Goal: Transaction & Acquisition: Book appointment/travel/reservation

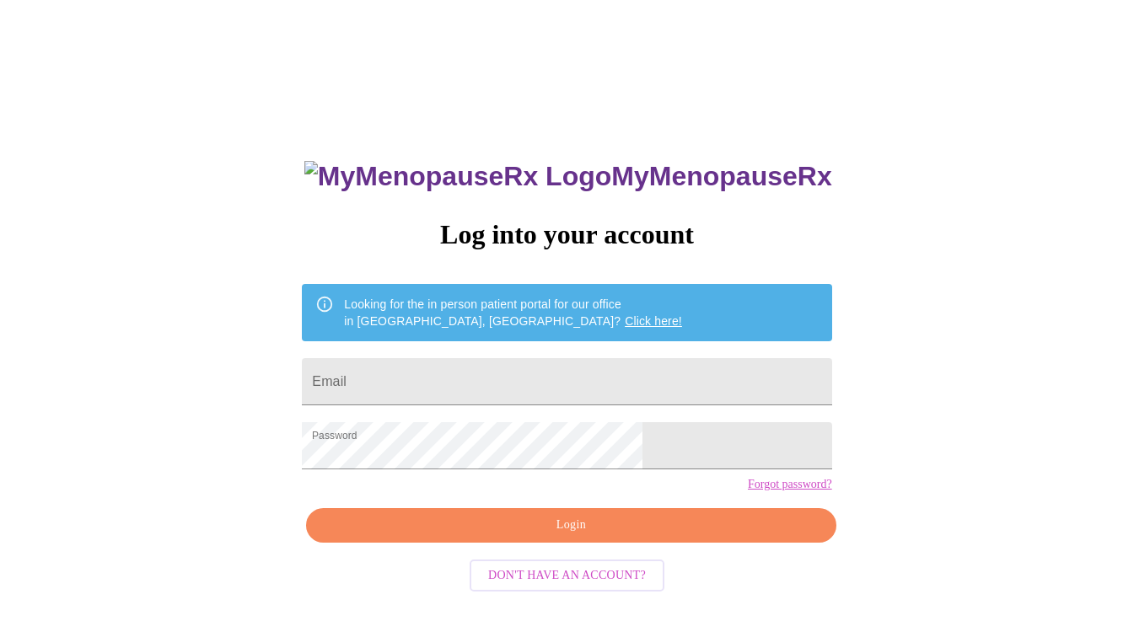
scroll to position [17, 0]
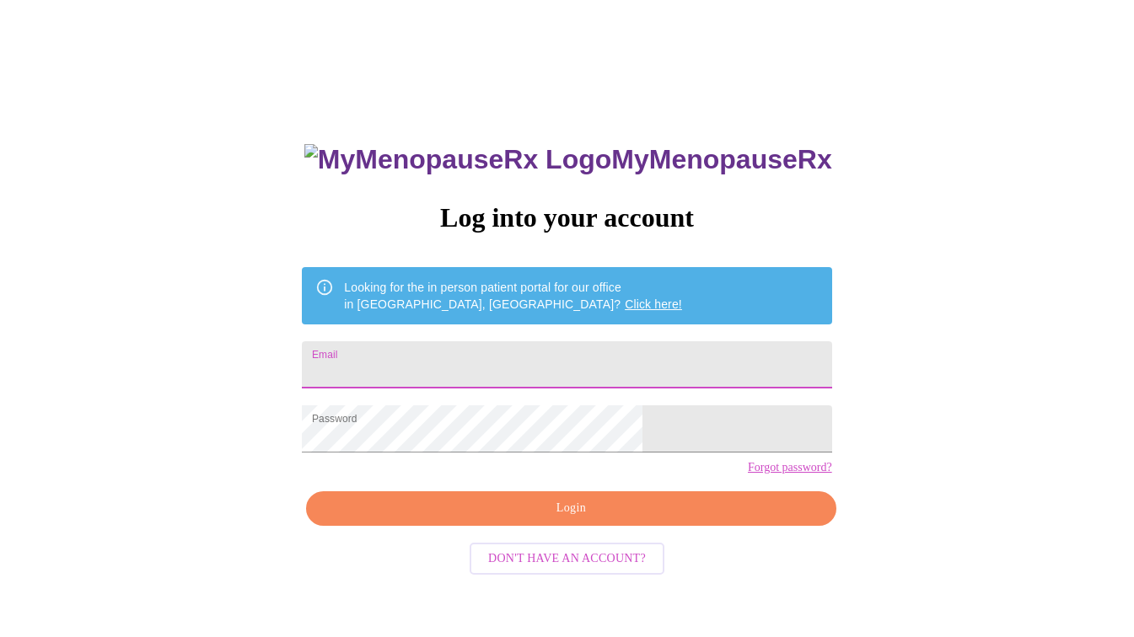
click at [516, 363] on input "Email" at bounding box center [566, 364] width 529 height 47
type input "cindysummers135@gmail.com"
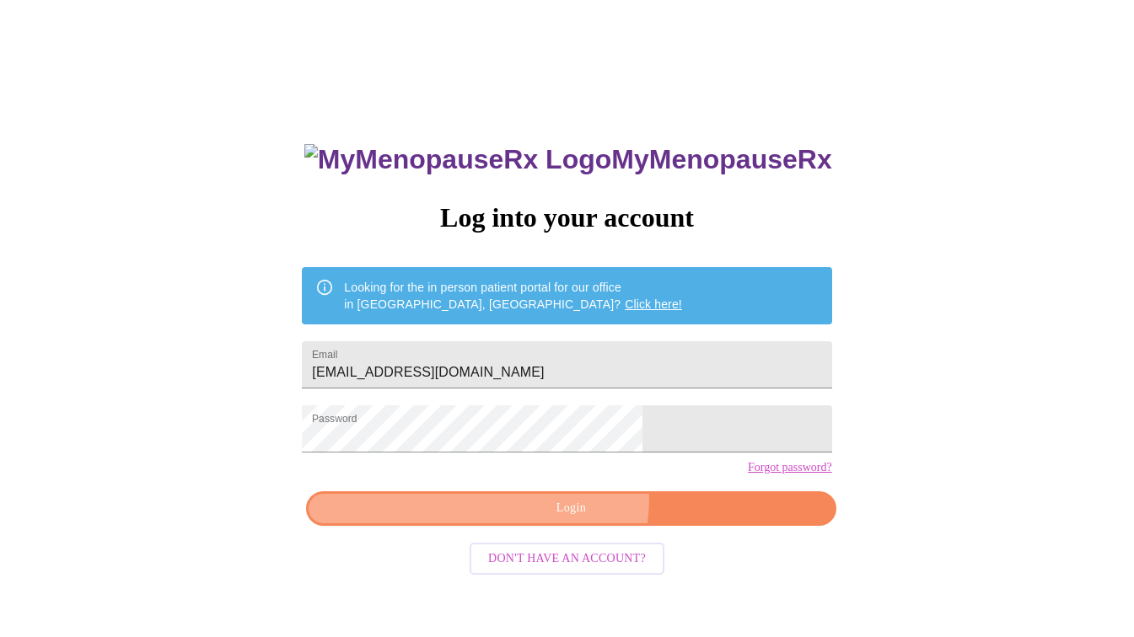
click at [567, 519] on span "Login" at bounding box center [570, 508] width 491 height 21
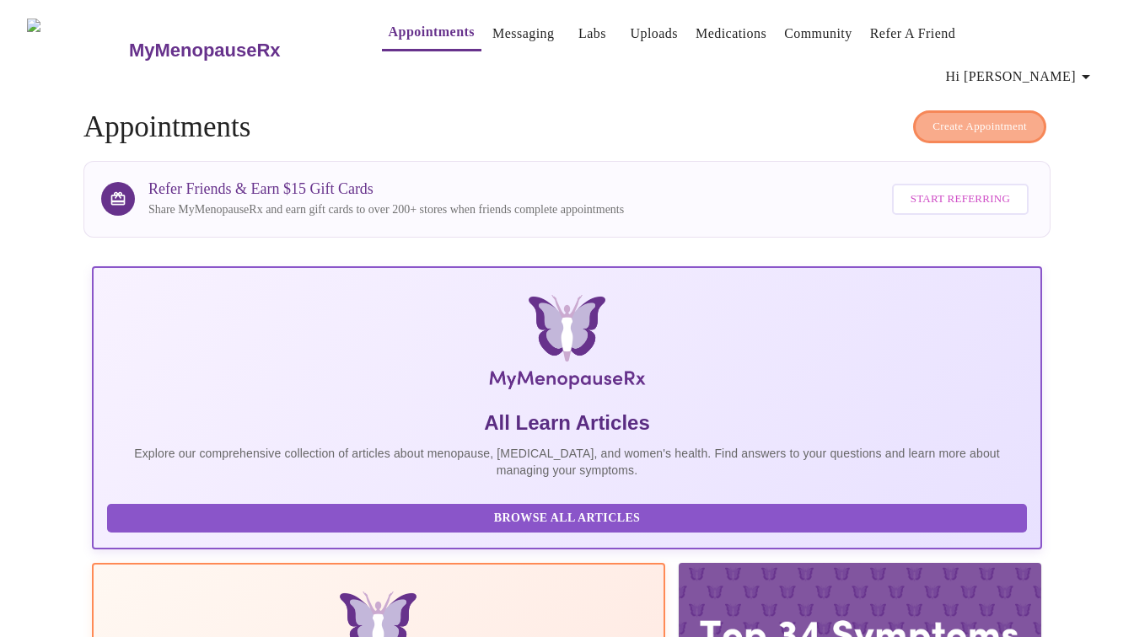
click at [968, 117] on span "Create Appointment" at bounding box center [980, 126] width 94 height 19
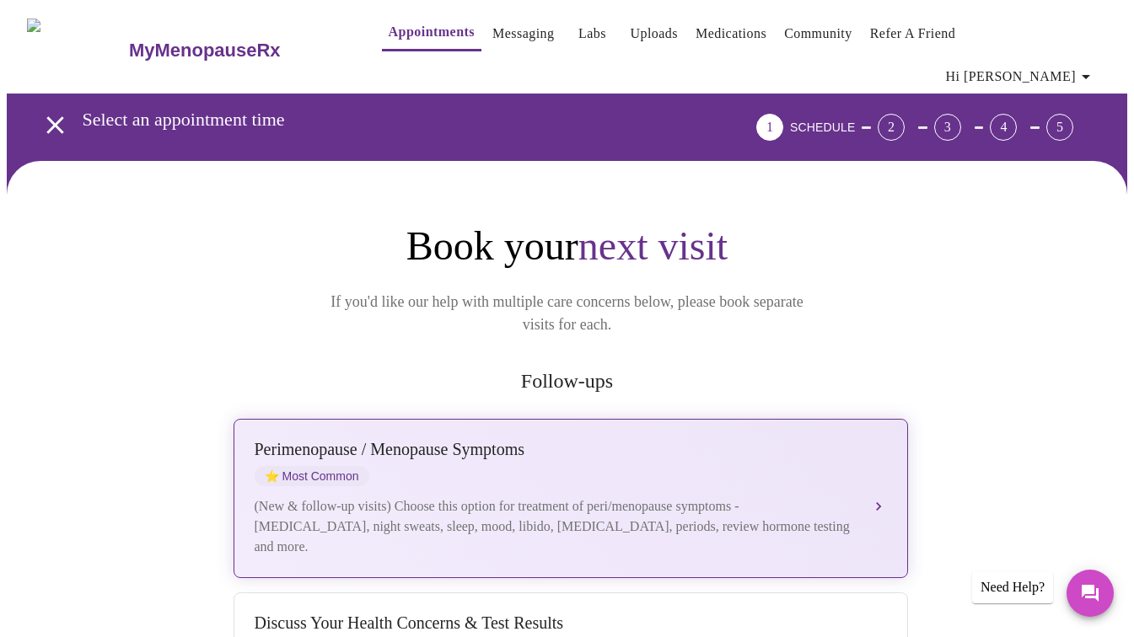
click at [522, 445] on div "Perimenopause / Menopause Symptoms ⭐ Most Common (New & follow-up visits) Choos…" at bounding box center [571, 498] width 632 height 117
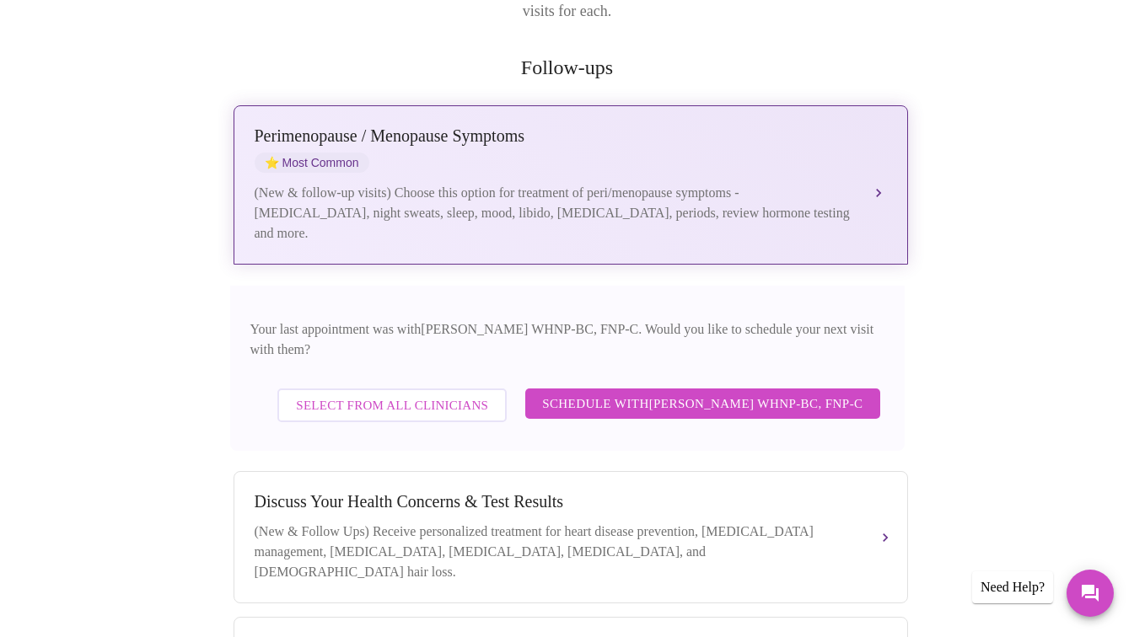
scroll to position [322, 0]
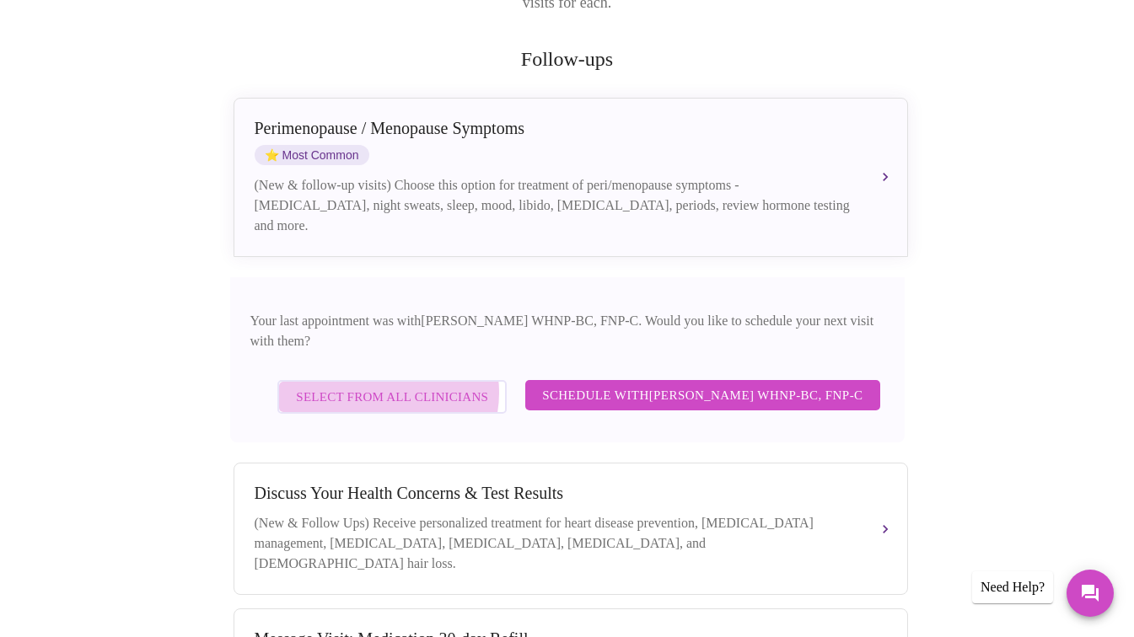
click at [374, 386] on span "Select from All Clinicians" at bounding box center [392, 397] width 192 height 22
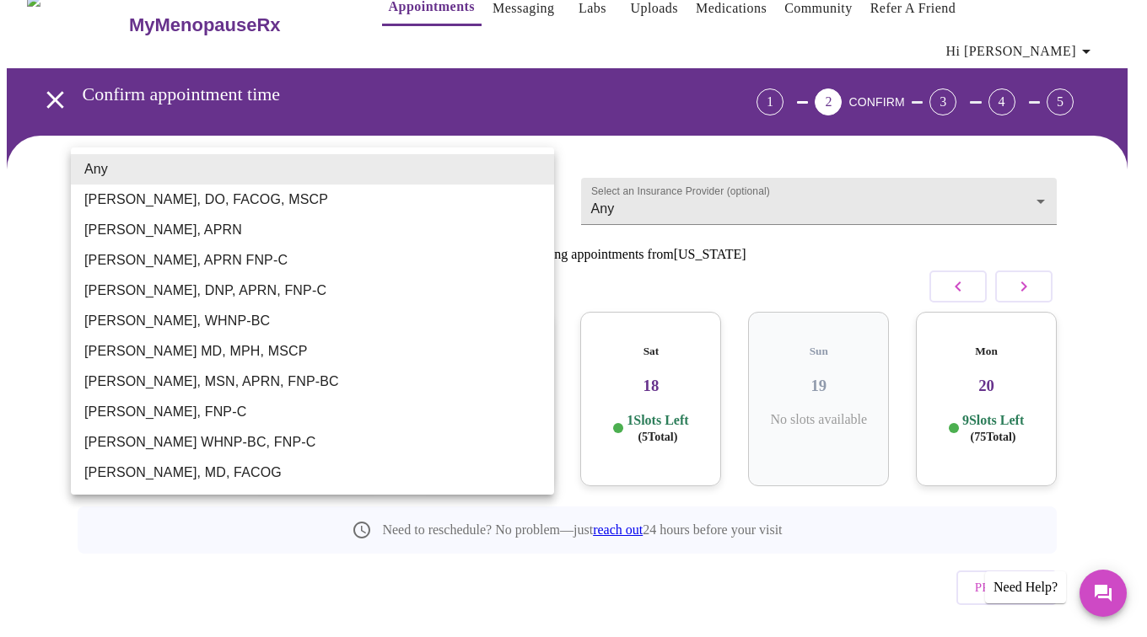
click at [338, 175] on body "MyMenopauseRx Appointments Messaging Labs Uploads Medications Community Refer a…" at bounding box center [573, 335] width 1133 height 708
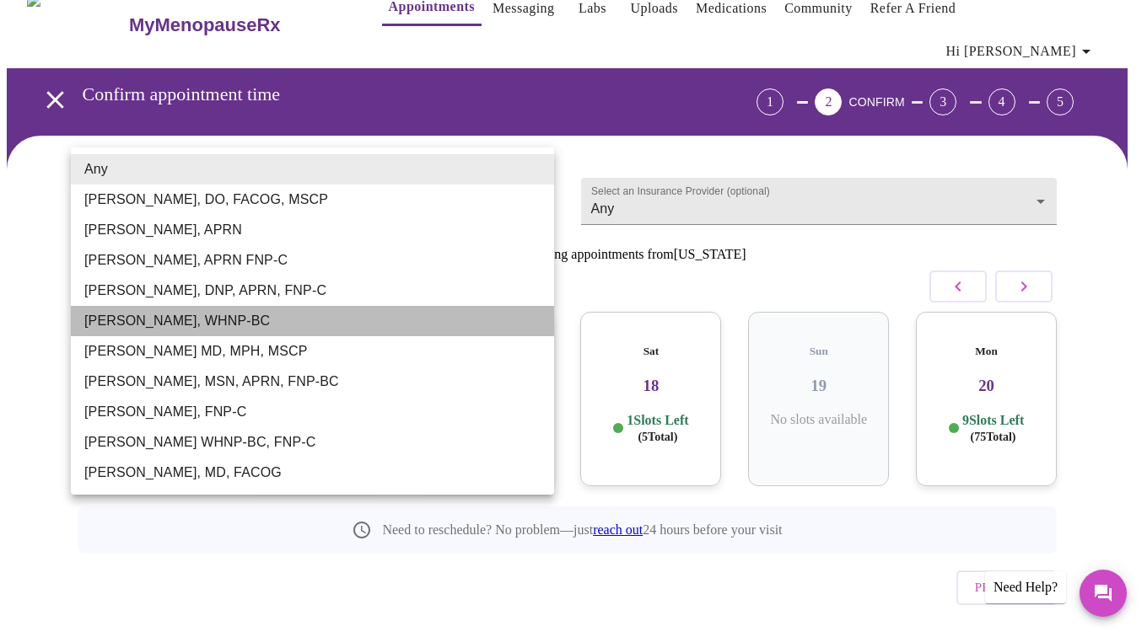
click at [132, 317] on li "Meghan Matz, WHNP-BC" at bounding box center [312, 321] width 483 height 30
type input "Meghan Matz, WHNP-BC"
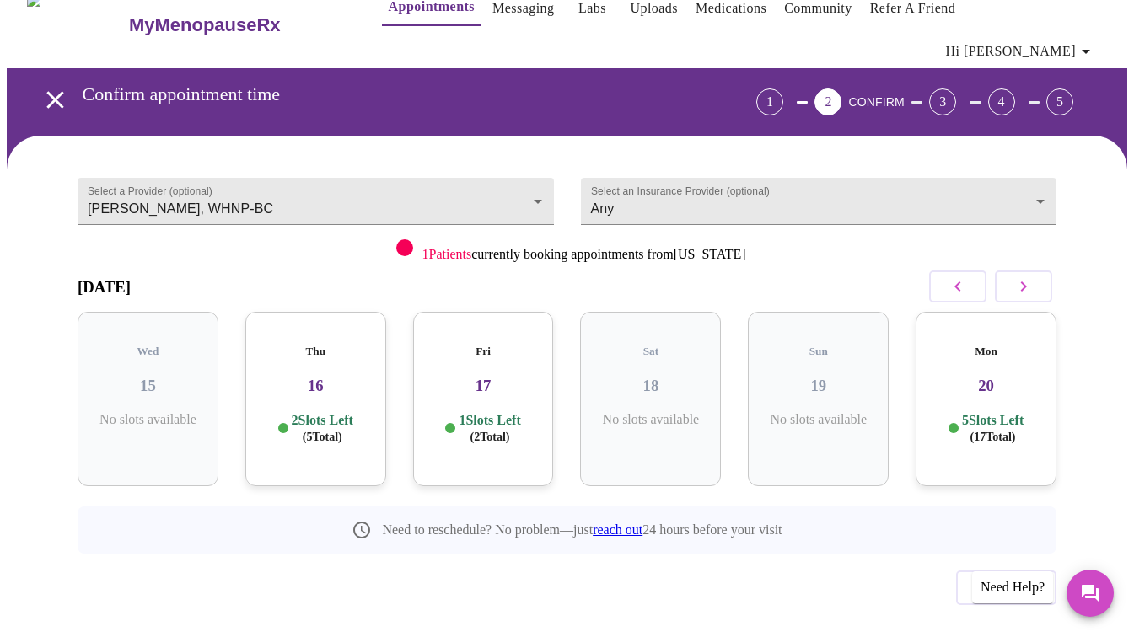
click at [490, 377] on h3 "17" at bounding box center [484, 386] width 114 height 19
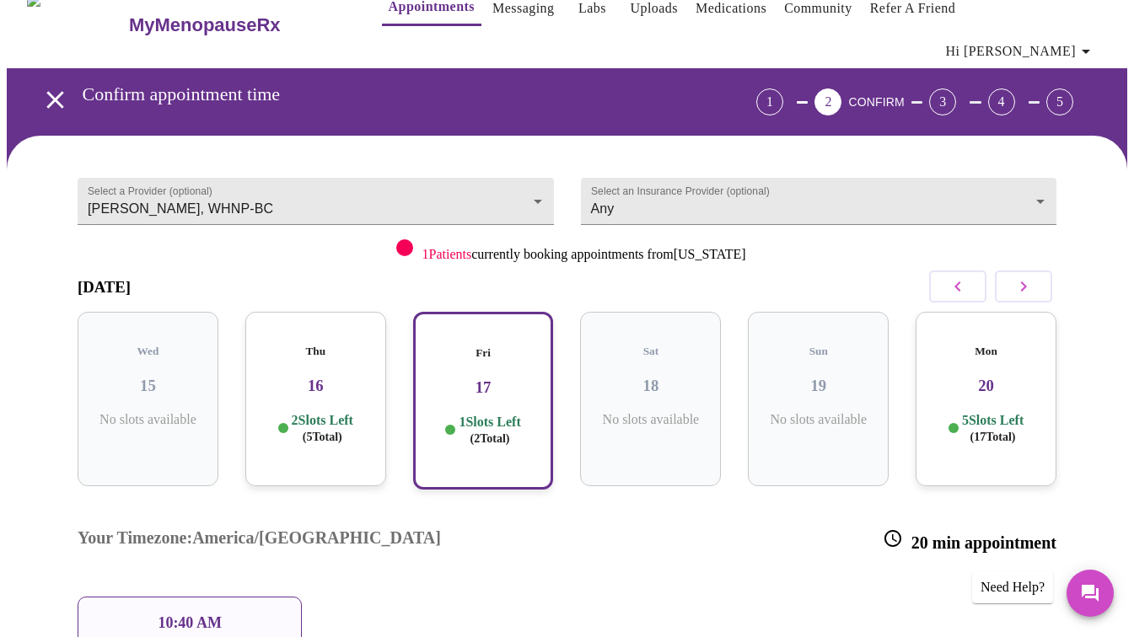
click at [954, 325] on div "Mon 20 5 Slots Left ( 17 Total)" at bounding box center [986, 399] width 141 height 175
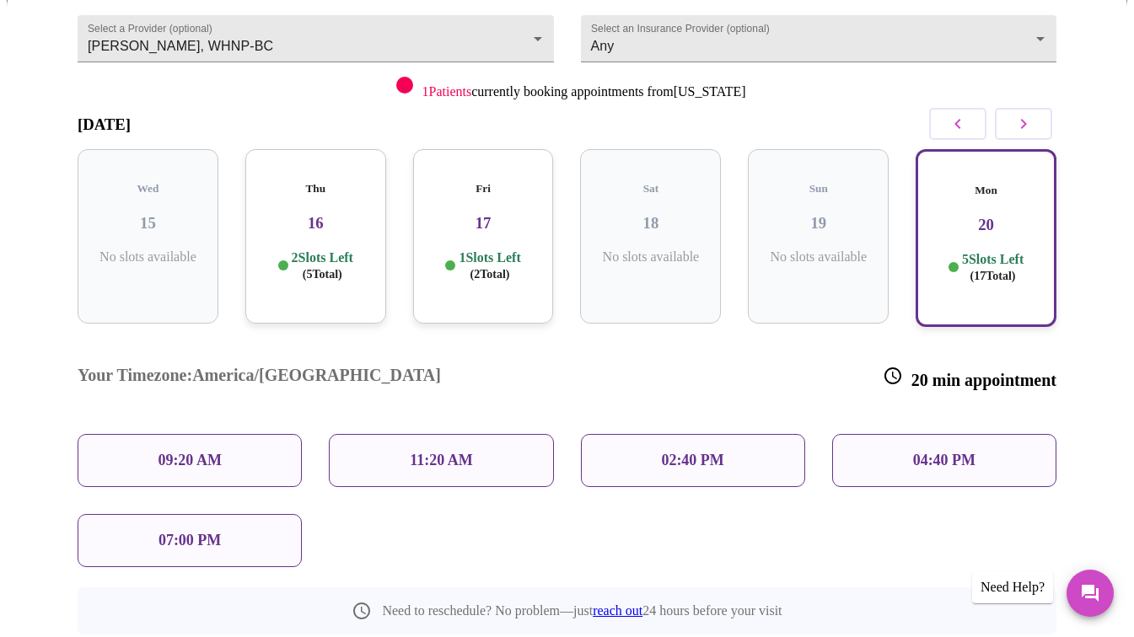
scroll to position [189, 0]
click at [440, 451] on p "11:20 AM" at bounding box center [441, 460] width 63 height 18
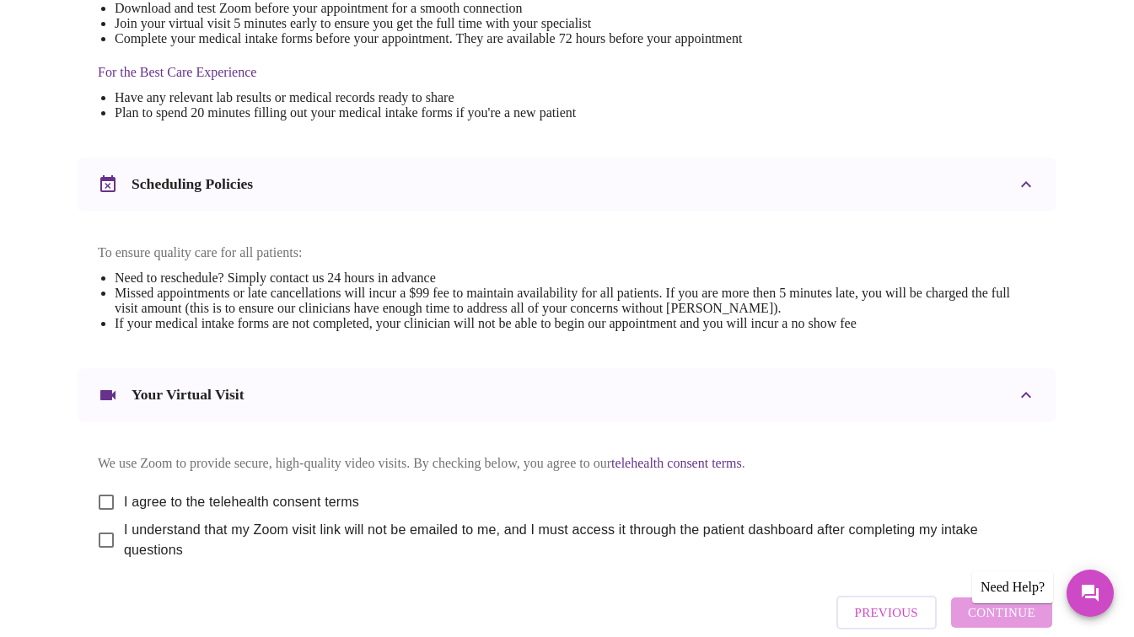
scroll to position [589, 0]
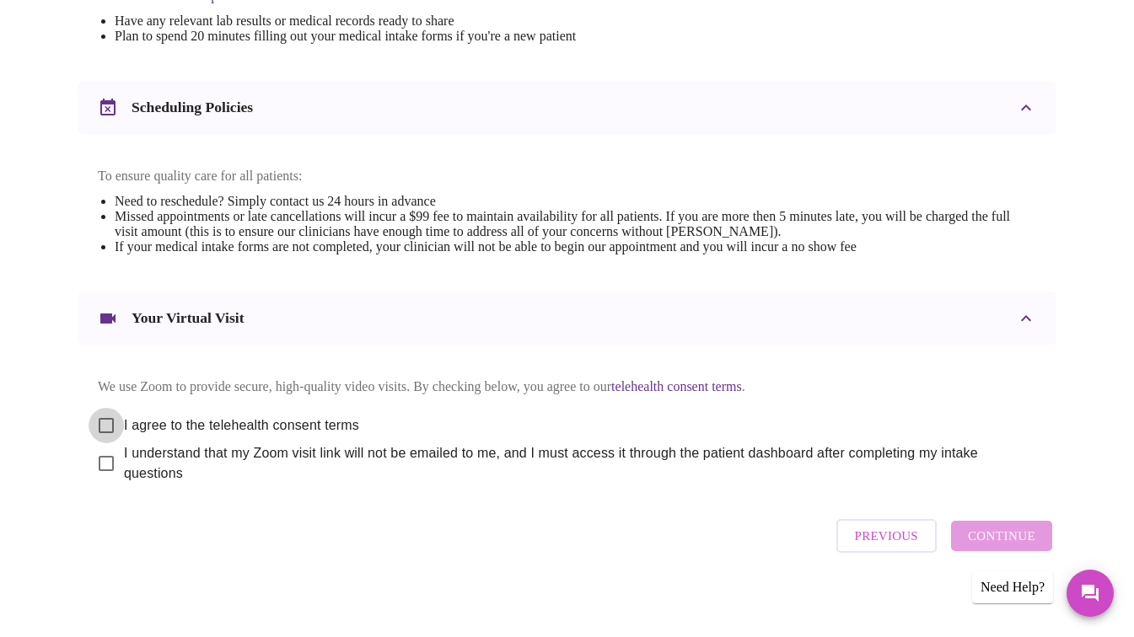
click at [96, 417] on input "I agree to the telehealth consent terms" at bounding box center [106, 425] width 35 height 35
checkbox input "true"
click at [100, 455] on input "I understand that my Zoom visit link will not be emailed to me, and I must acce…" at bounding box center [106, 463] width 35 height 35
checkbox input "true"
click at [1006, 526] on span "Continue" at bounding box center [1001, 536] width 67 height 22
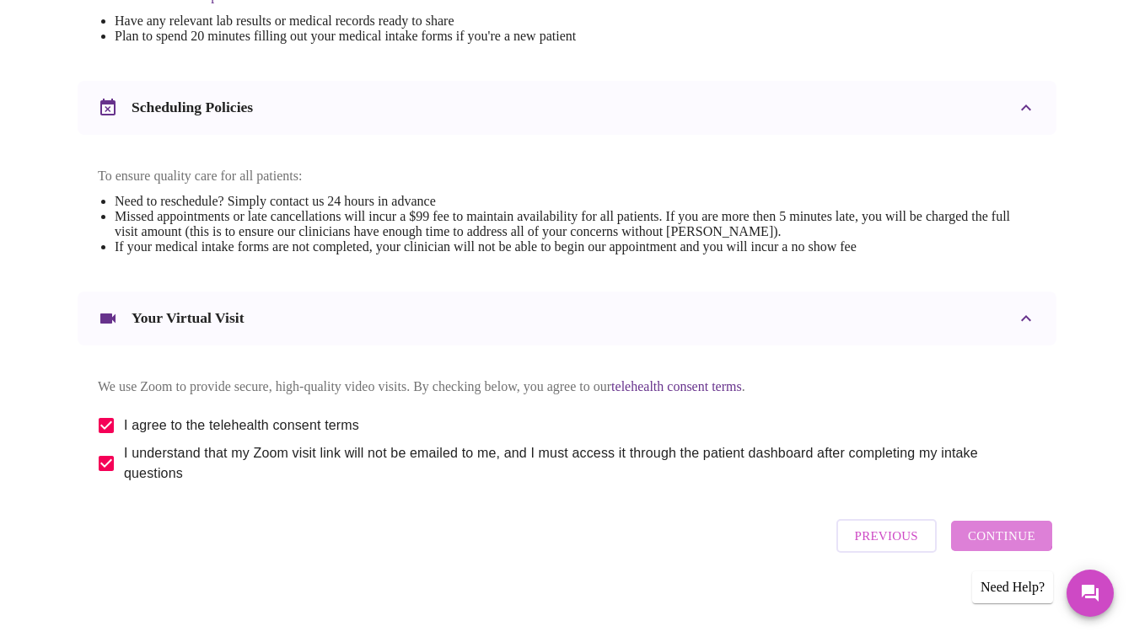
scroll to position [80, 0]
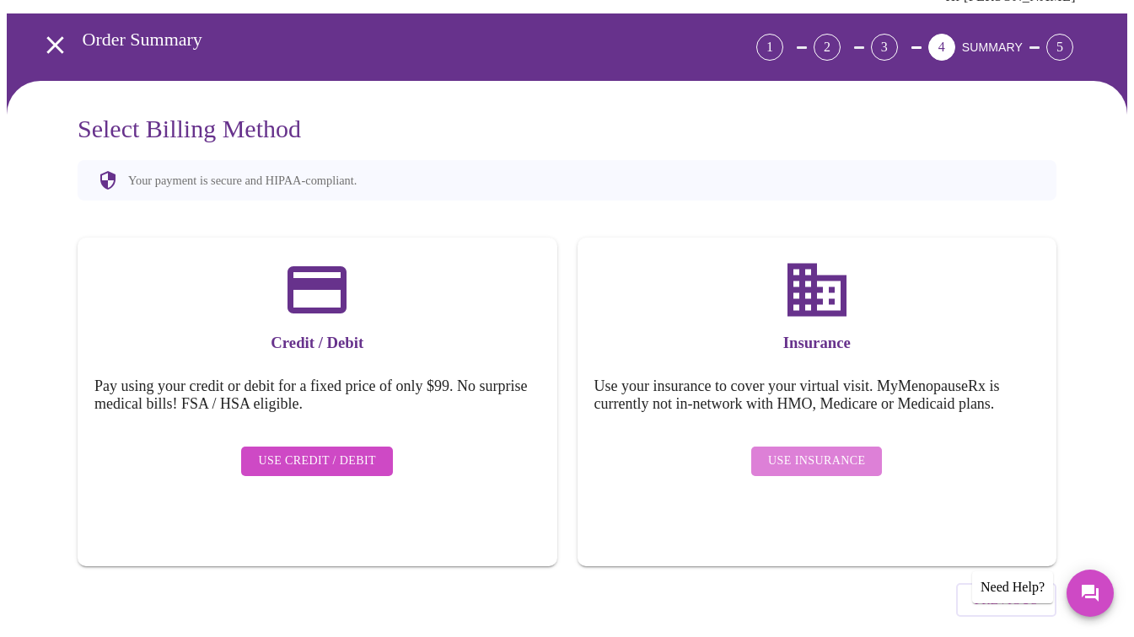
click at [825, 451] on span "Use Insurance" at bounding box center [816, 461] width 97 height 21
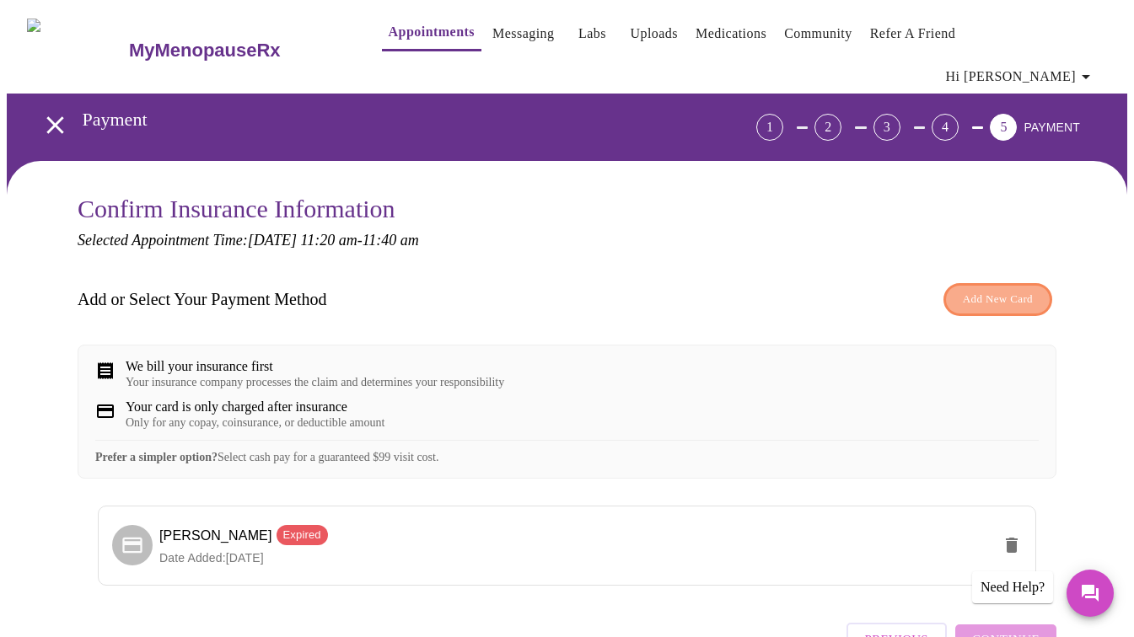
click at [1004, 283] on button "Add New Card" at bounding box center [997, 299] width 109 height 33
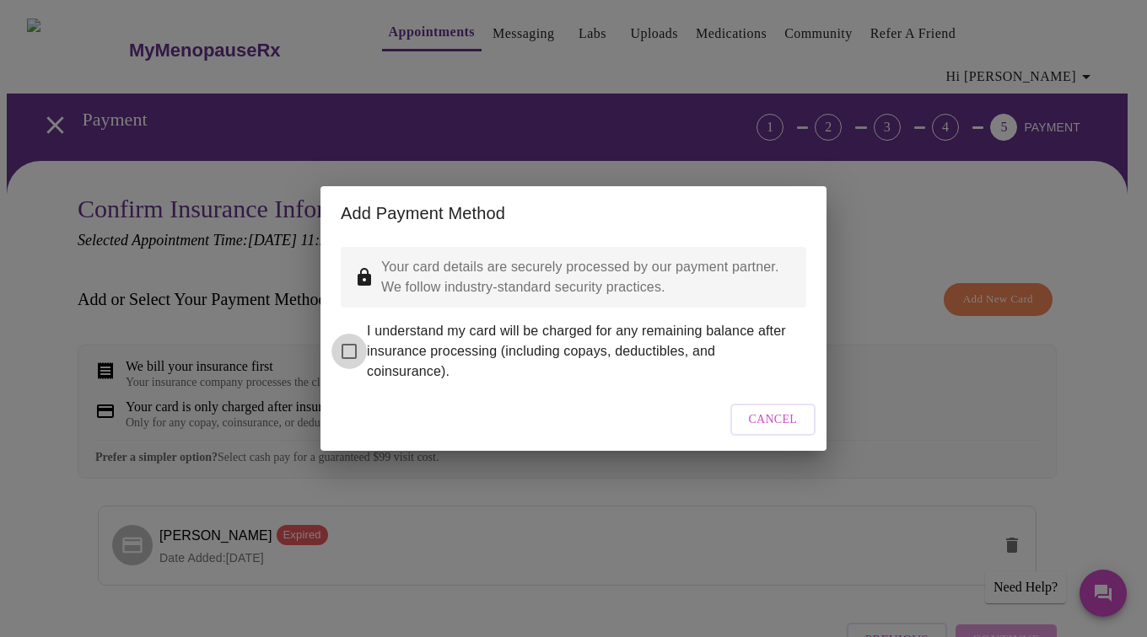
click at [348, 334] on input "I understand my card will be charged for any remaining balance after insurance …" at bounding box center [348, 351] width 35 height 35
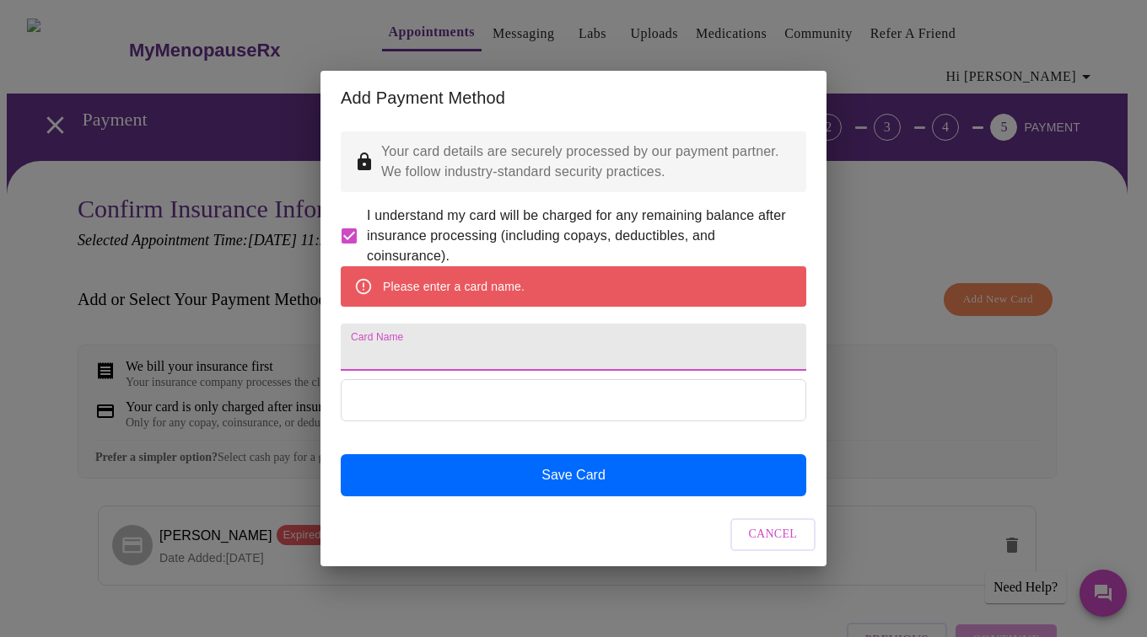
click at [450, 361] on input "Card Name" at bounding box center [573, 347] width 465 height 47
click at [787, 228] on span "I understand my card will be charged for any remaining balance after insurance …" at bounding box center [580, 236] width 426 height 61
click at [367, 228] on input "I understand my card will be charged for any remaining balance after insurance …" at bounding box center [348, 235] width 35 height 35
checkbox input "false"
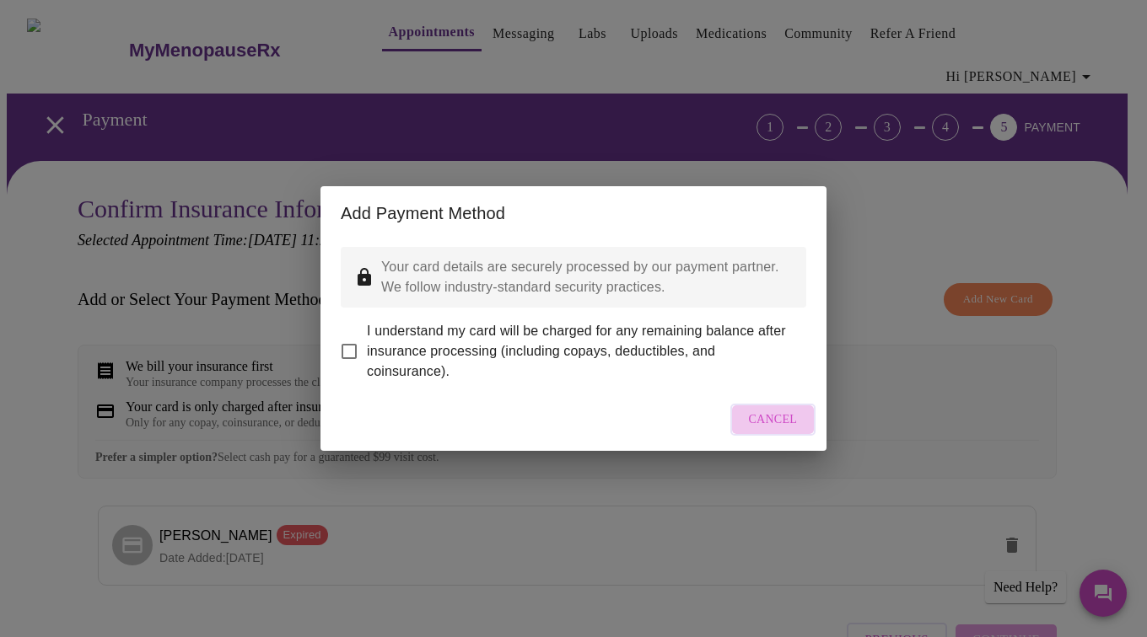
click at [779, 431] on span "Cancel" at bounding box center [773, 420] width 49 height 21
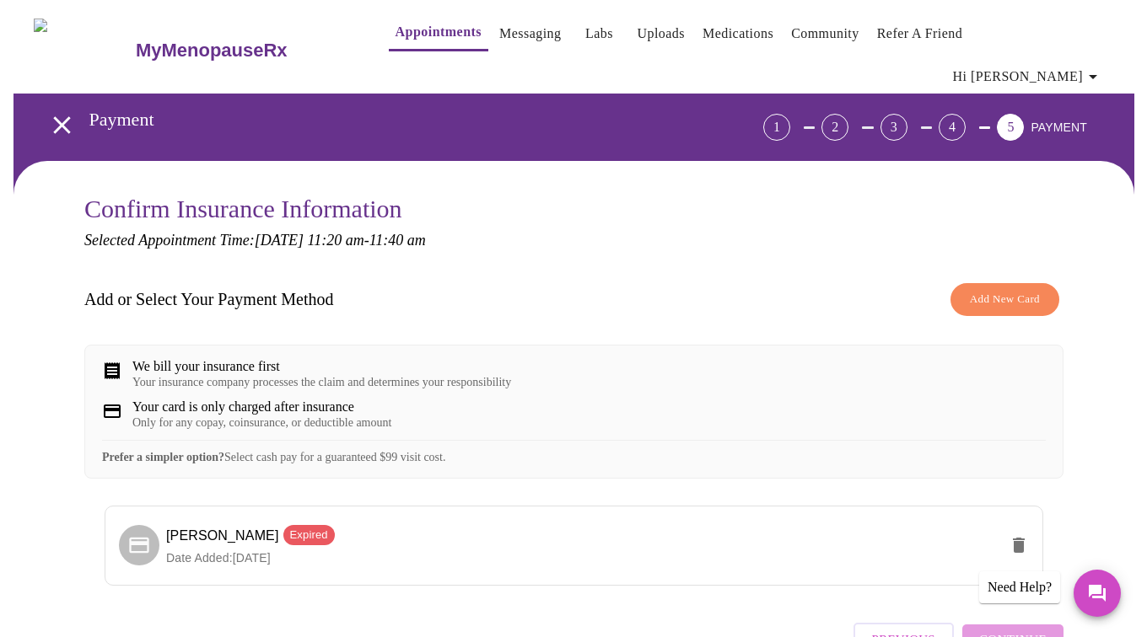
scroll to position [99, 0]
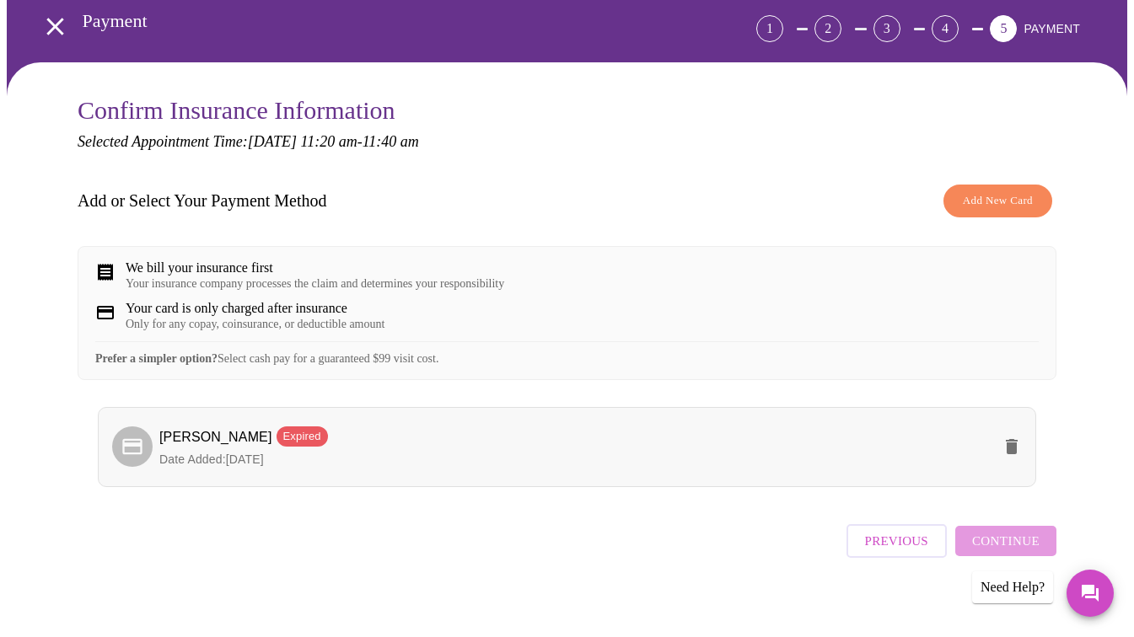
click at [205, 453] on span "Date Added: 09-23-2024" at bounding box center [211, 459] width 105 height 13
click at [1018, 442] on icon "delete" at bounding box center [1012, 446] width 12 height 15
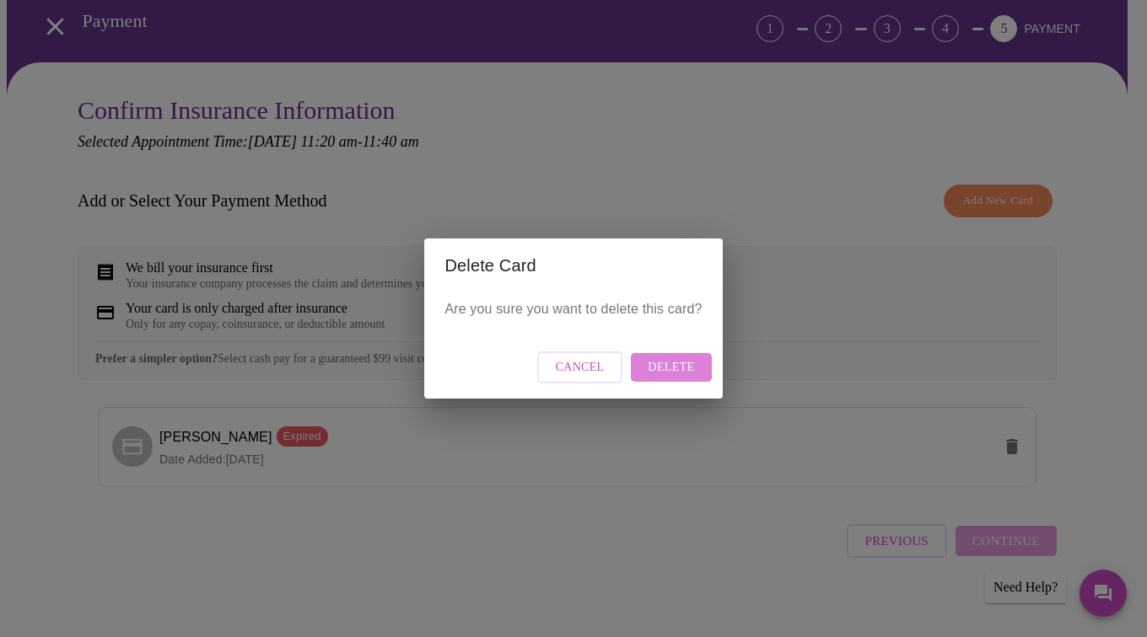
click at [663, 366] on span "Delete" at bounding box center [671, 367] width 46 height 21
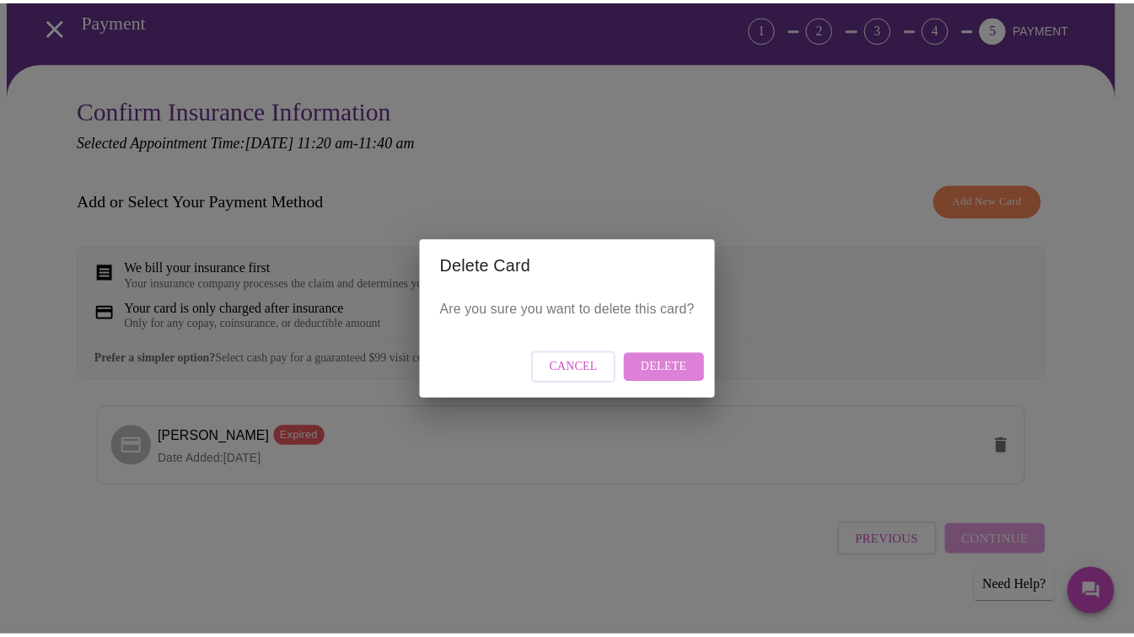
scroll to position [0, 0]
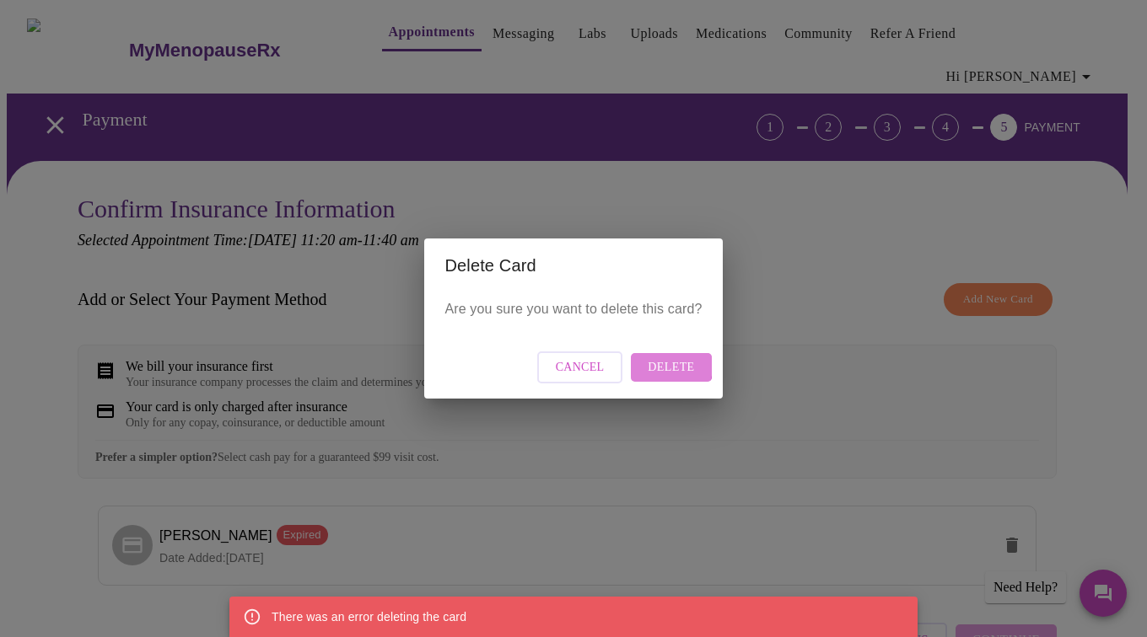
click at [663, 366] on span "Delete" at bounding box center [671, 367] width 46 height 21
click at [582, 368] on span "Cancel" at bounding box center [580, 367] width 49 height 21
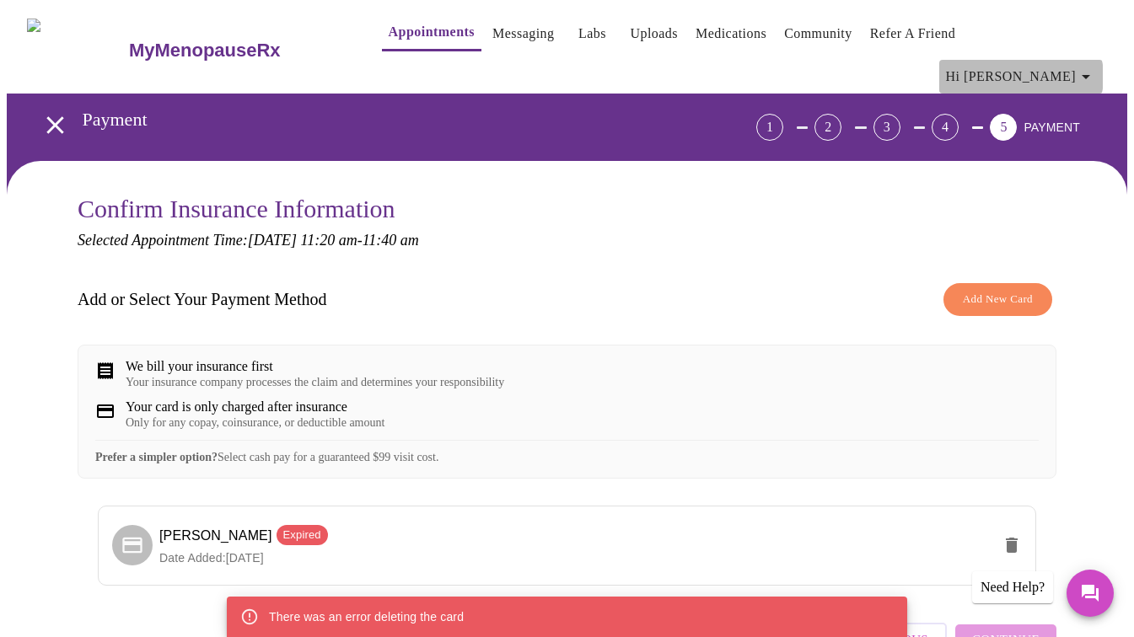
click at [1090, 75] on icon "button" at bounding box center [1086, 77] width 8 height 4
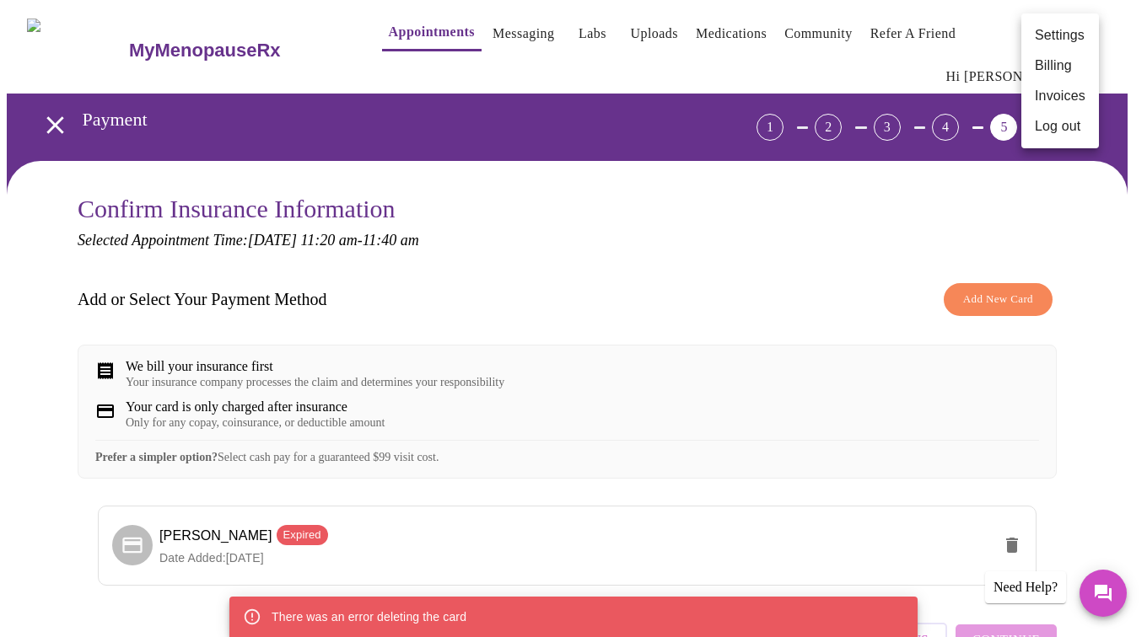
click at [785, 280] on div at bounding box center [573, 318] width 1147 height 637
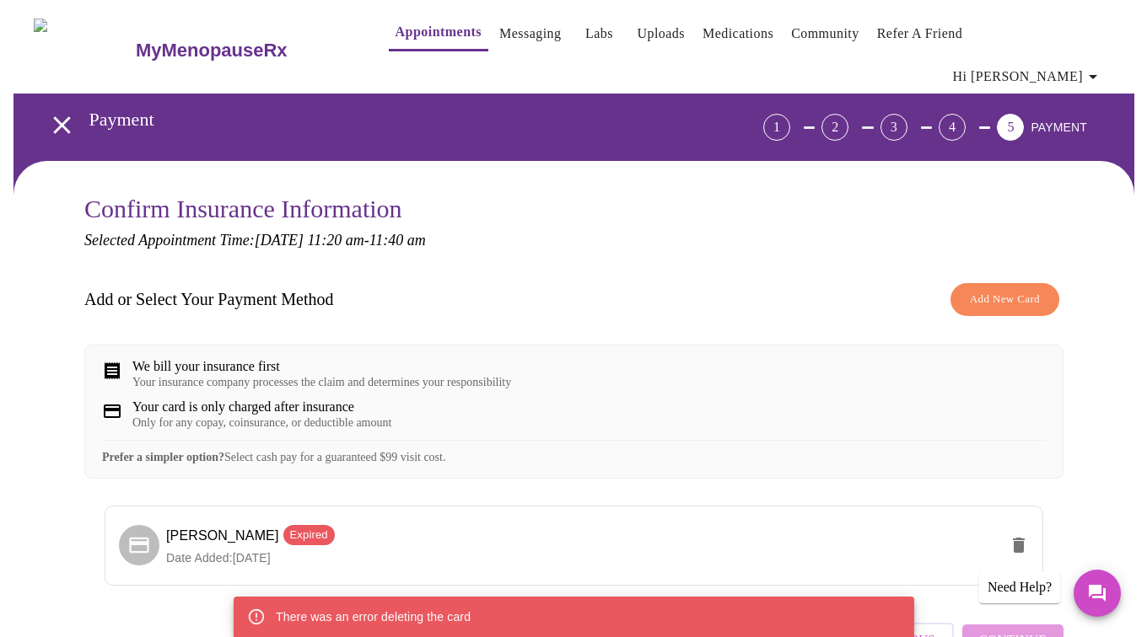
scroll to position [99, 0]
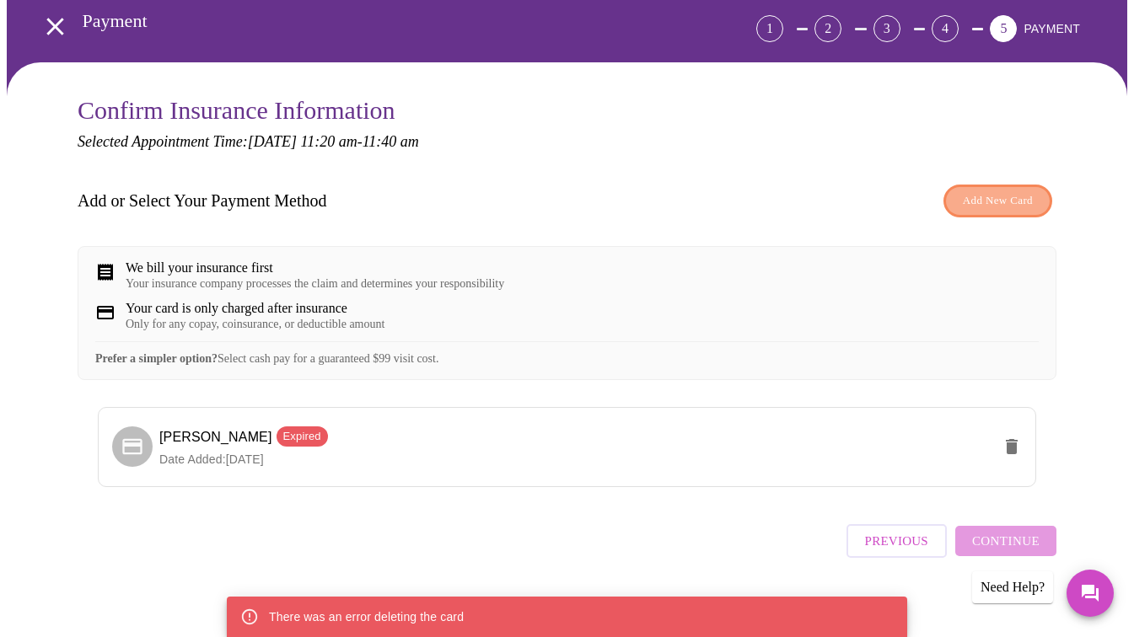
click at [992, 185] on button "Add New Card" at bounding box center [997, 201] width 109 height 33
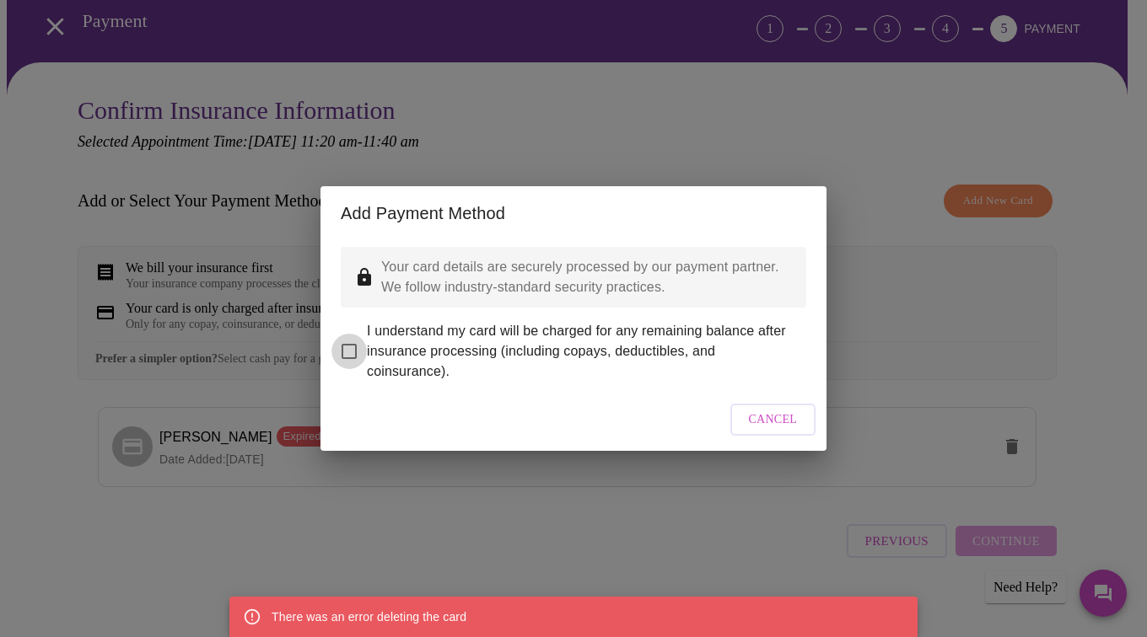
click at [347, 342] on input "I understand my card will be charged for any remaining balance after insurance …" at bounding box center [348, 351] width 35 height 35
checkbox input "true"
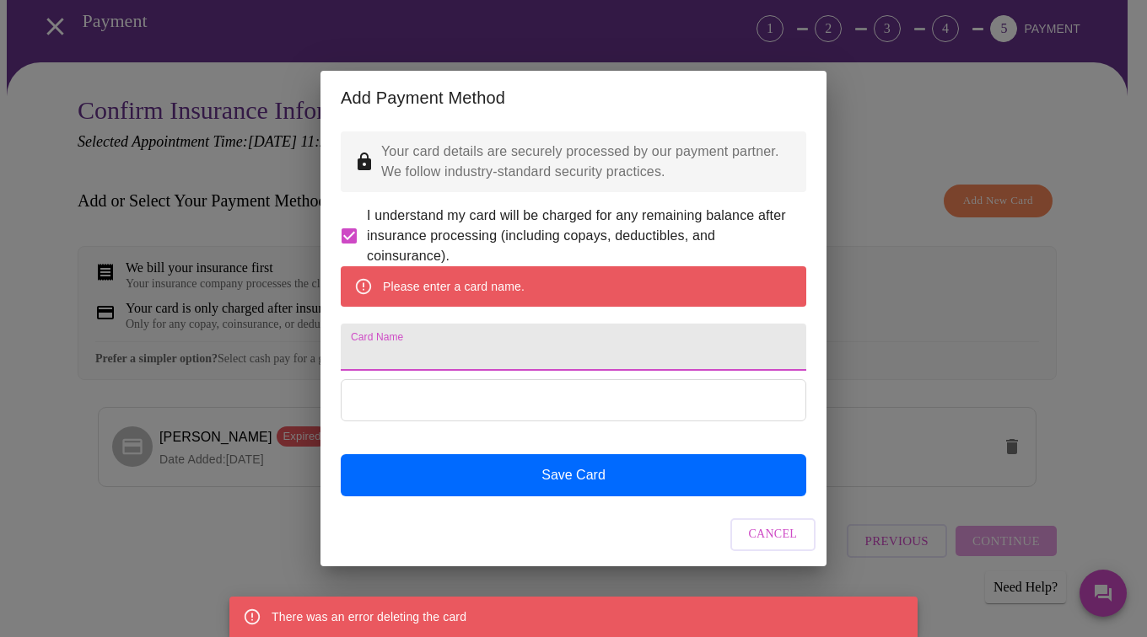
click at [503, 347] on input "Card Name" at bounding box center [573, 347] width 465 height 47
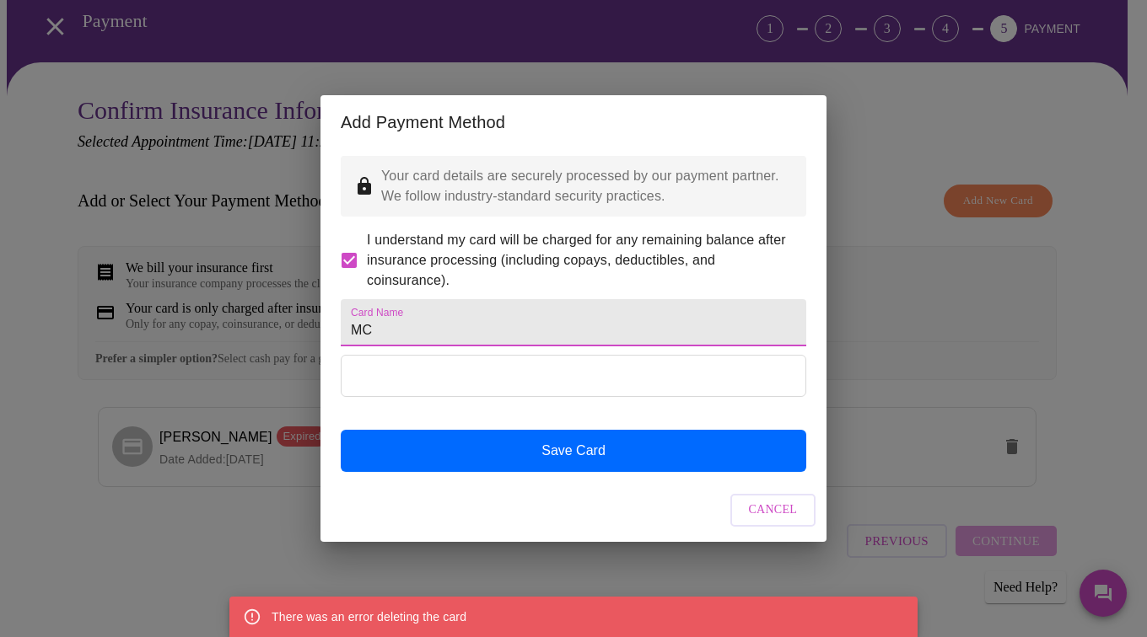
type input "MC"
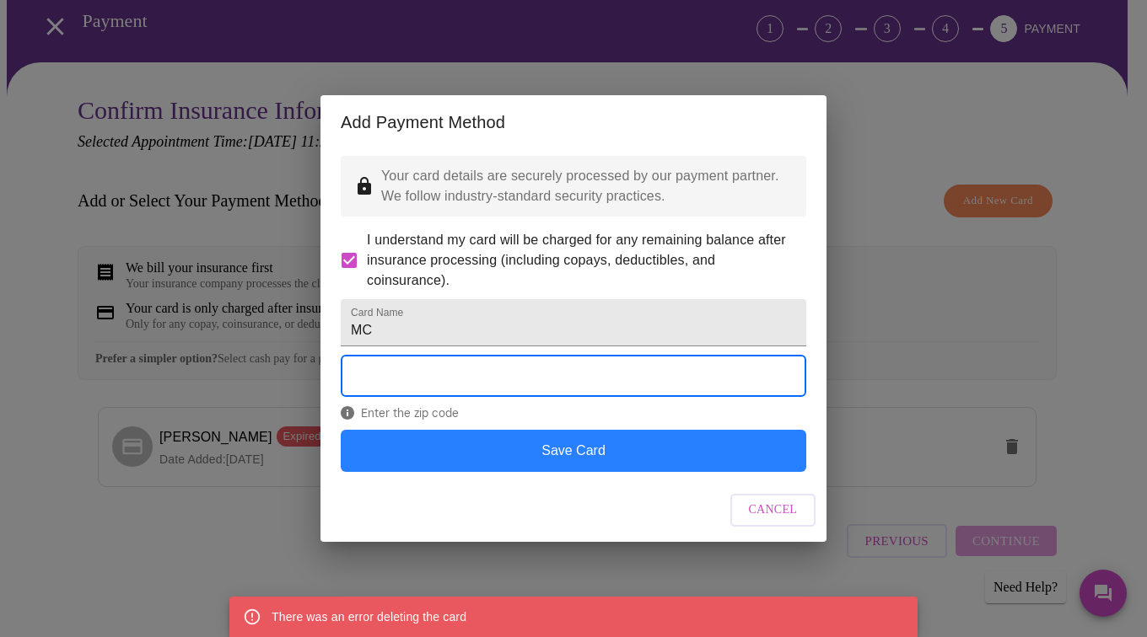
click at [572, 467] on button "Save Card" at bounding box center [573, 451] width 465 height 42
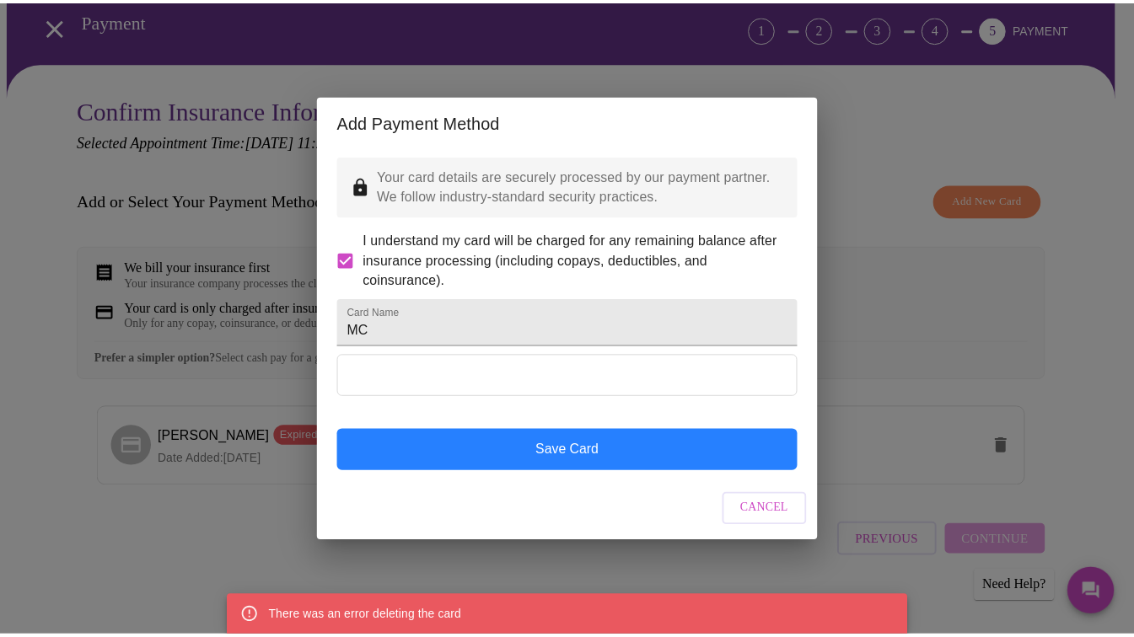
scroll to position [0, 0]
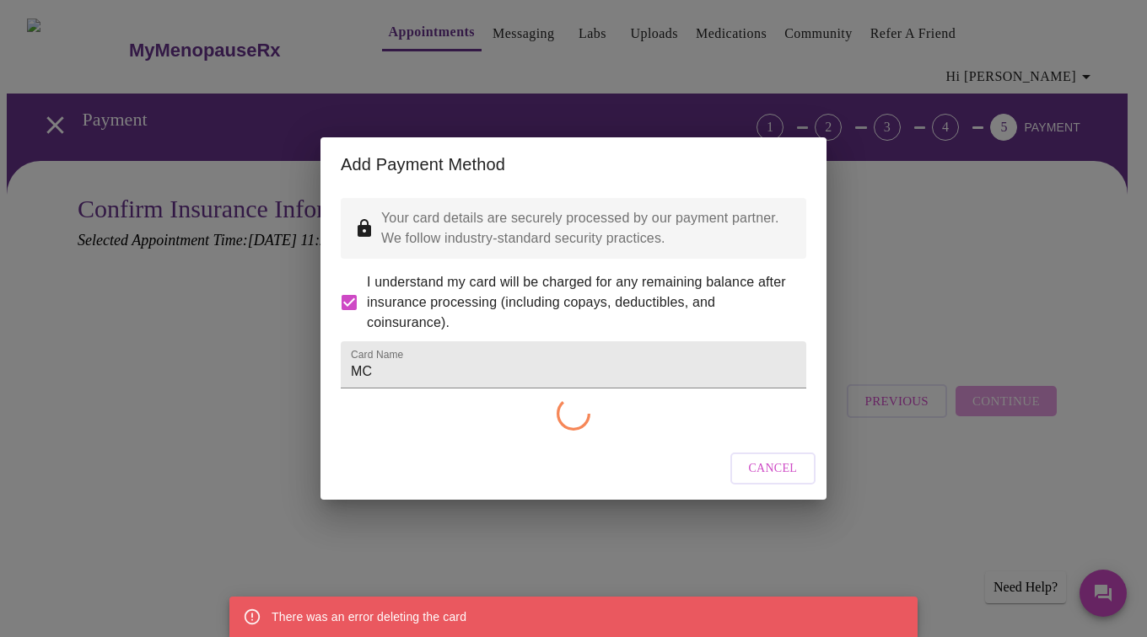
checkbox input "false"
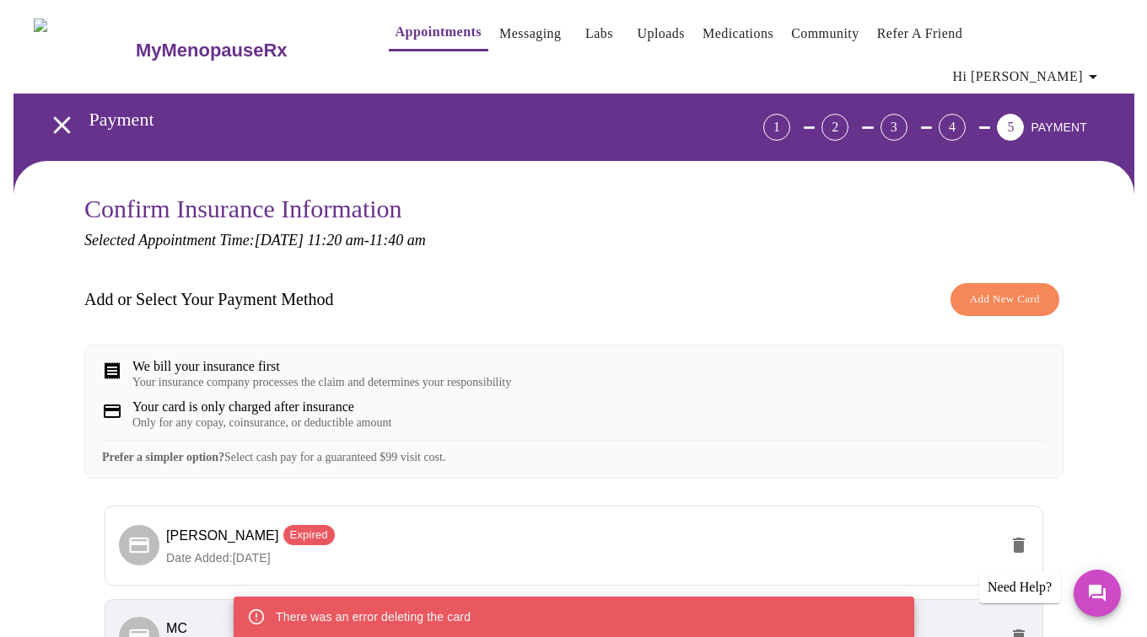
scroll to position [188, 0]
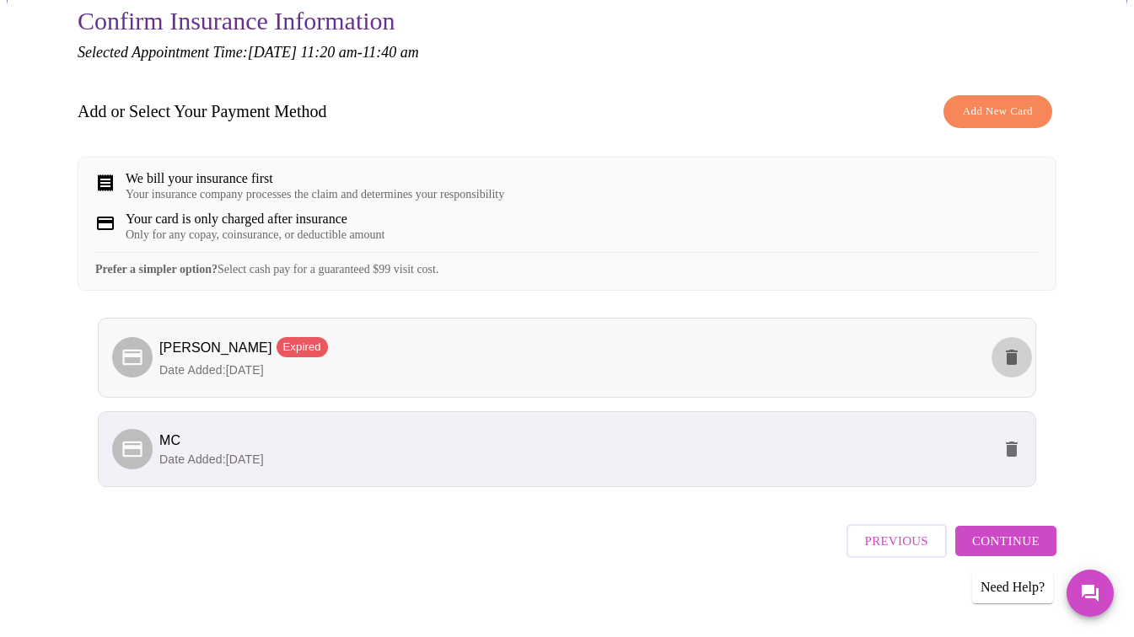
click at [1022, 347] on icon "delete" at bounding box center [1012, 357] width 20 height 20
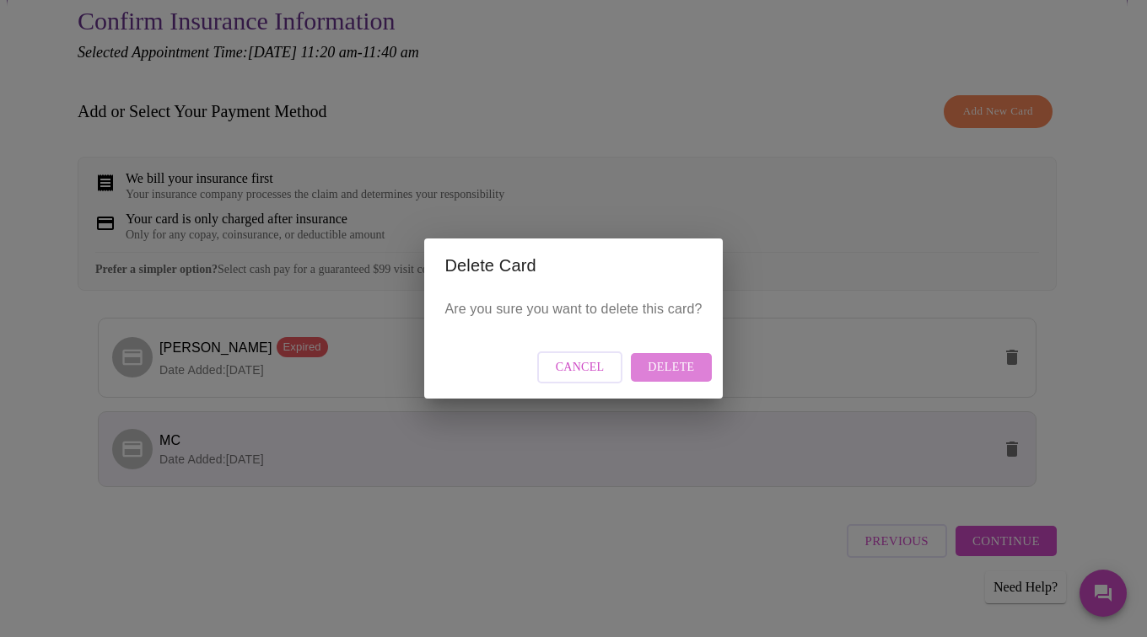
click at [680, 369] on span "Delete" at bounding box center [671, 367] width 46 height 21
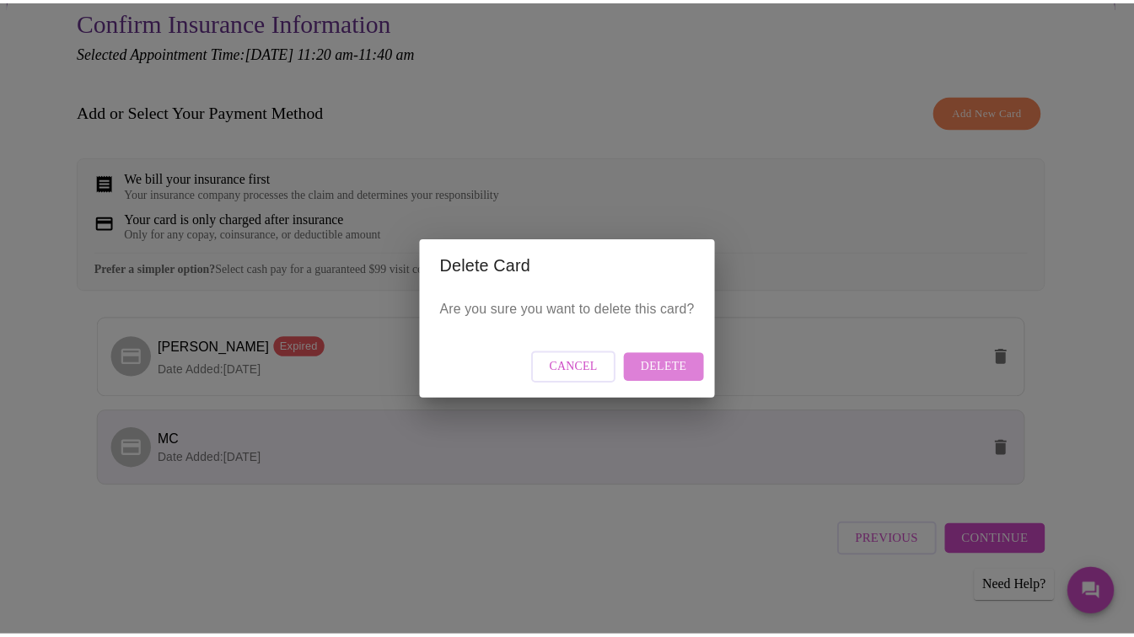
scroll to position [0, 0]
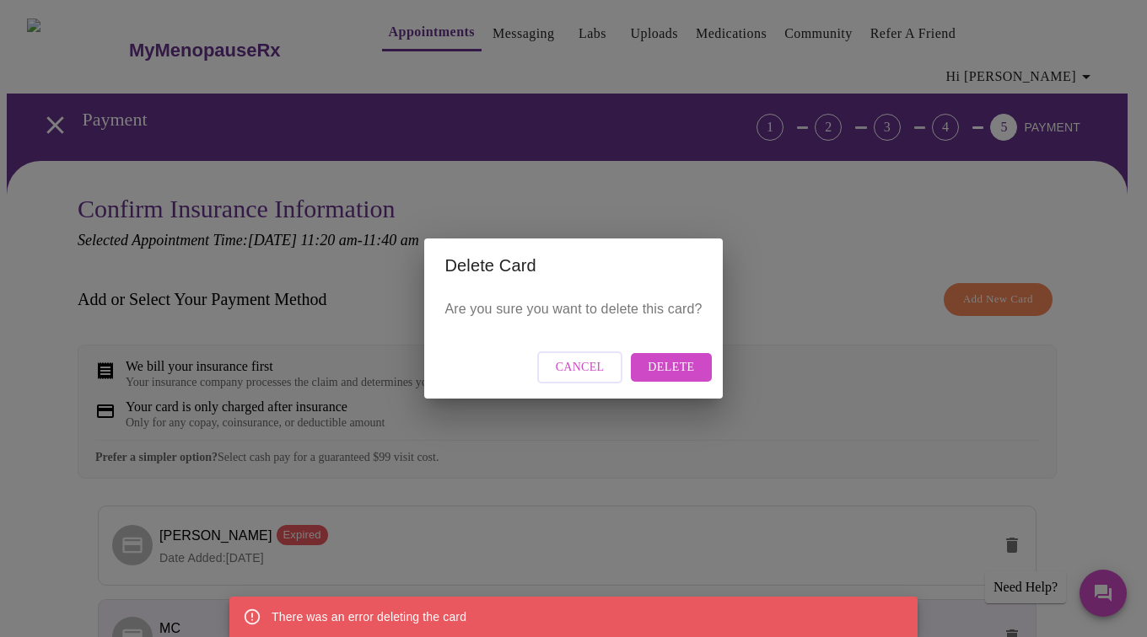
click at [594, 368] on span "Cancel" at bounding box center [580, 367] width 49 height 21
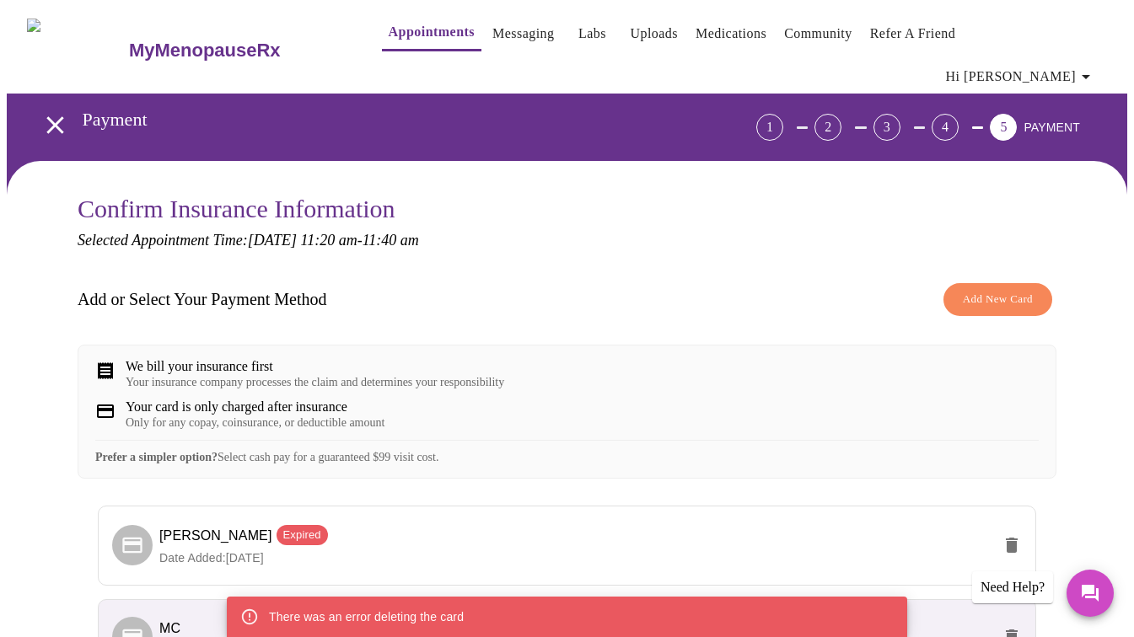
scroll to position [188, 0]
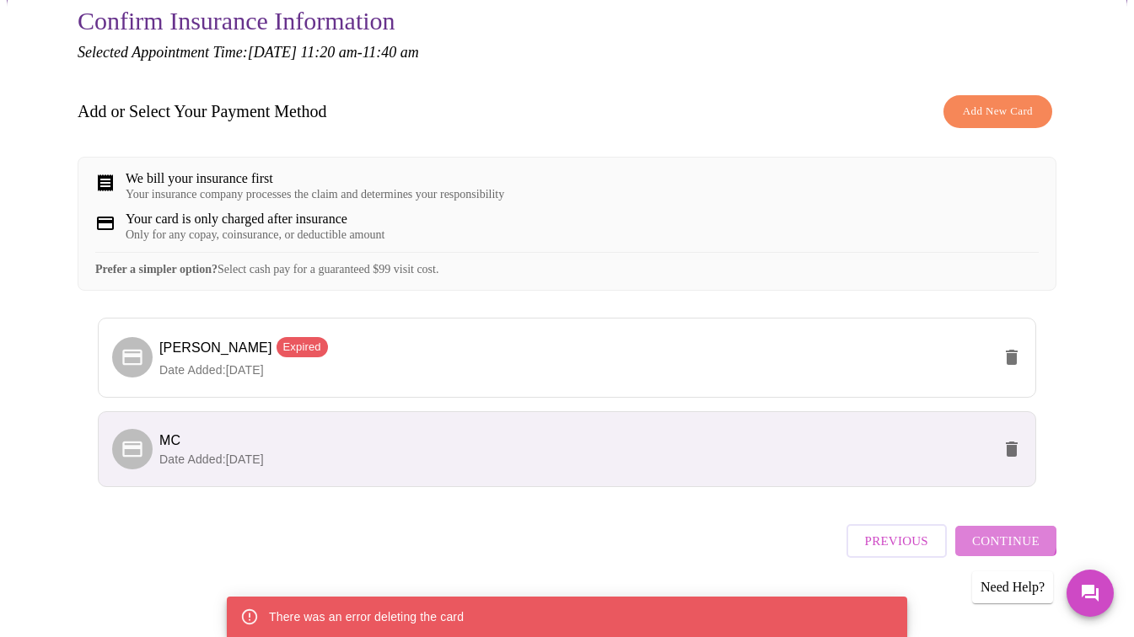
click at [1010, 530] on span "Continue" at bounding box center [1005, 541] width 67 height 22
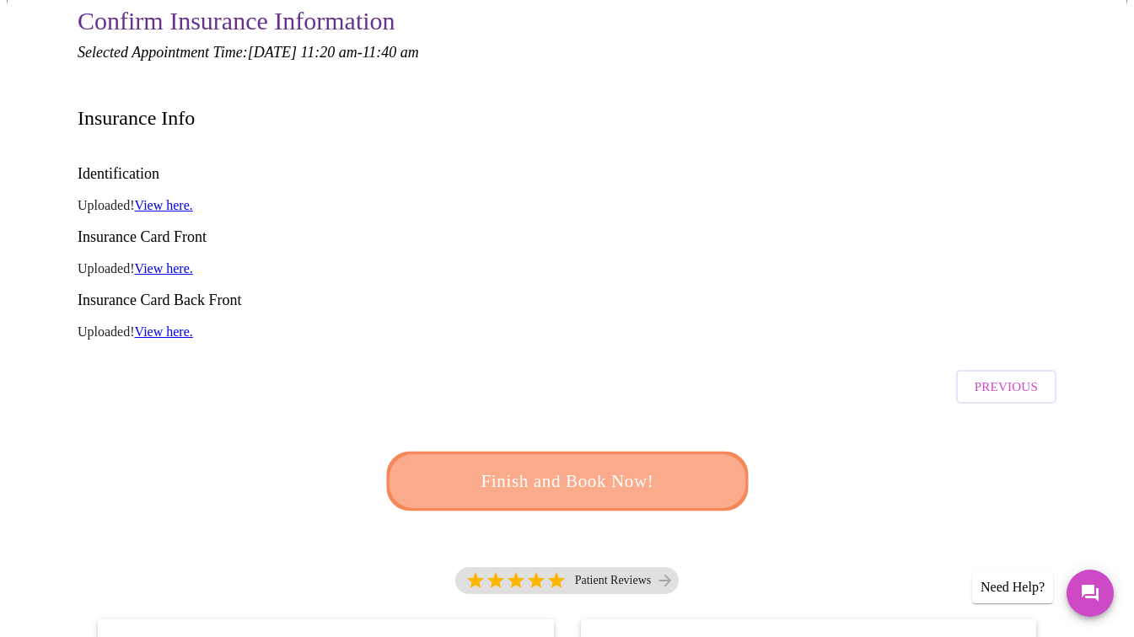
click at [575, 465] on span "Finish and Book Now!" at bounding box center [568, 480] width 314 height 31
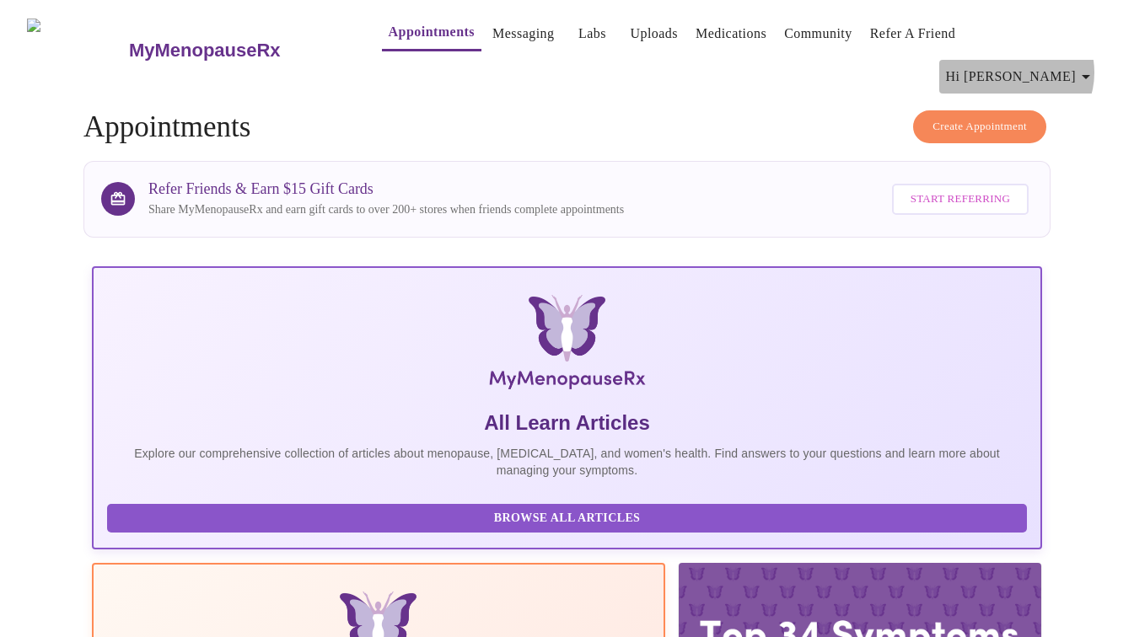
click at [1087, 67] on icon "button" at bounding box center [1086, 77] width 20 height 20
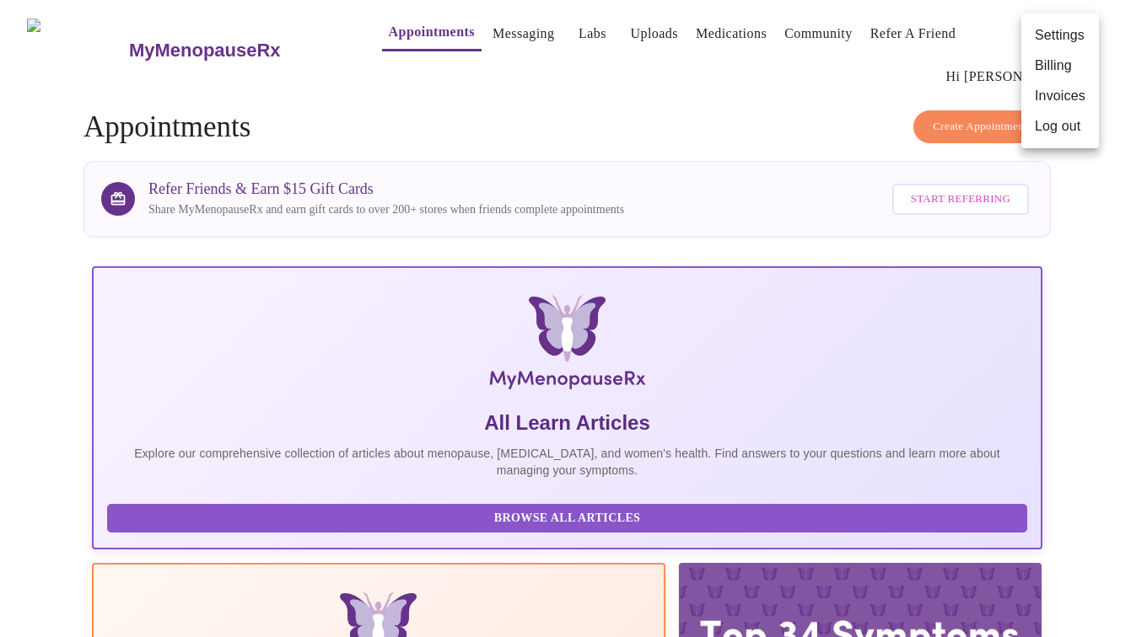
click at [1064, 68] on li "Billing" at bounding box center [1060, 66] width 78 height 30
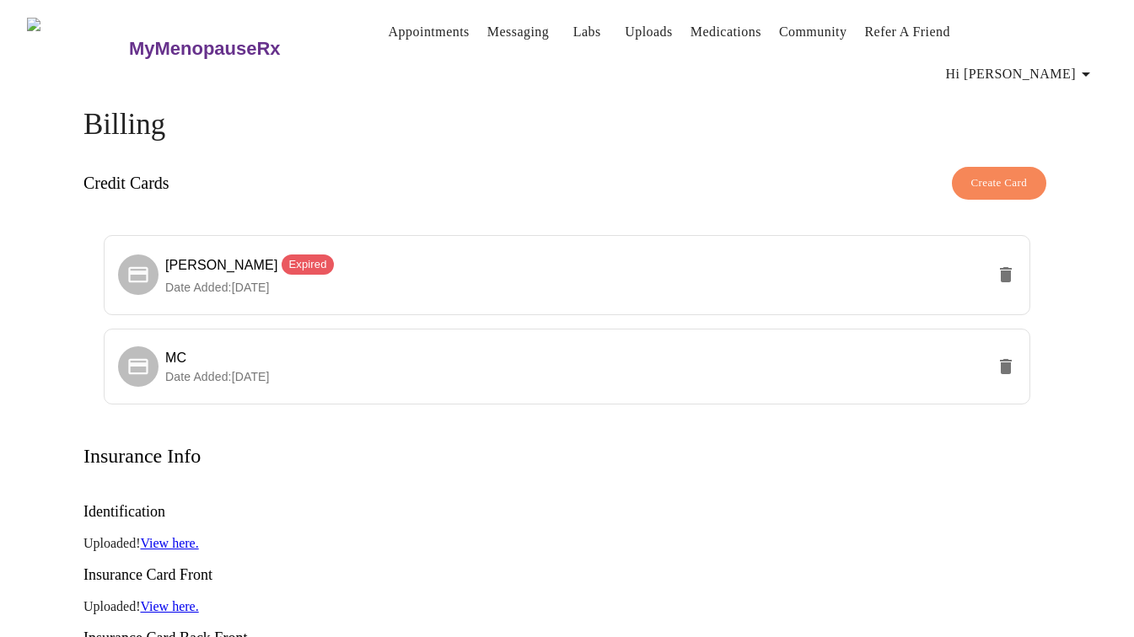
click at [176, 536] on link "View here." at bounding box center [169, 543] width 58 height 14
click at [409, 40] on link "Appointments" at bounding box center [429, 32] width 81 height 24
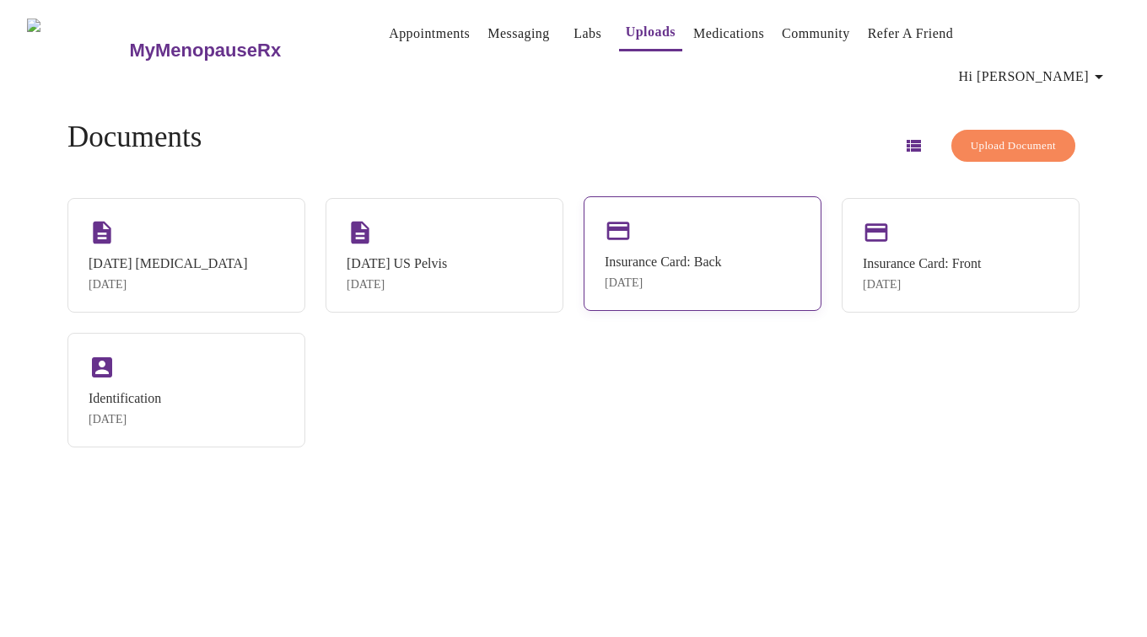
click at [657, 210] on div "Insurance Card: Back Sep 23, 2024" at bounding box center [702, 253] width 238 height 115
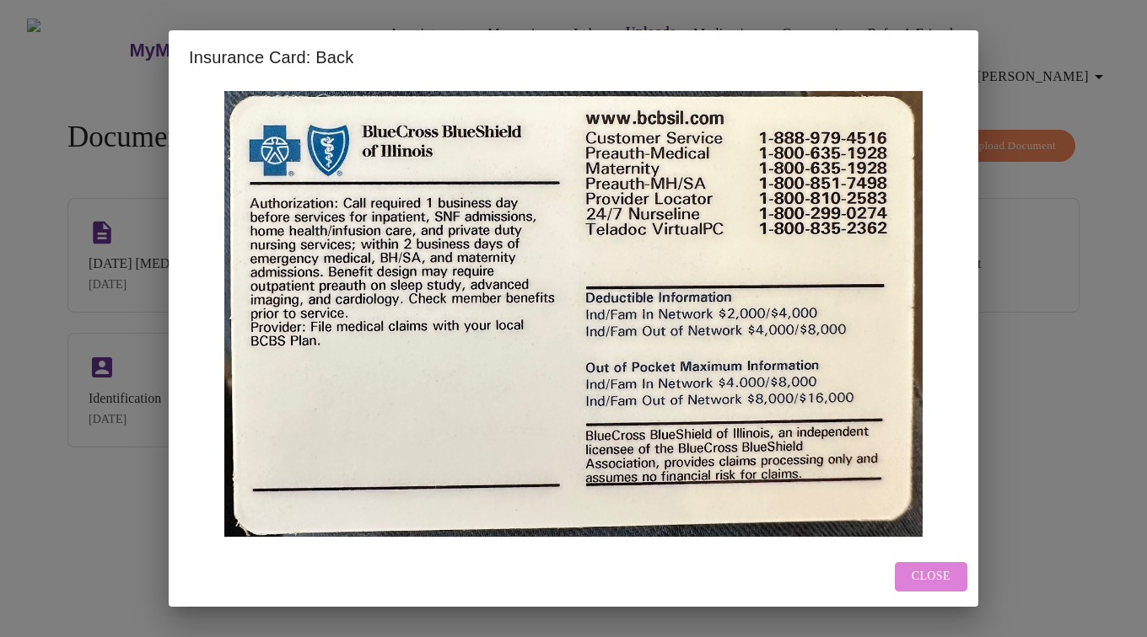
click at [937, 584] on span "Close" at bounding box center [930, 577] width 39 height 21
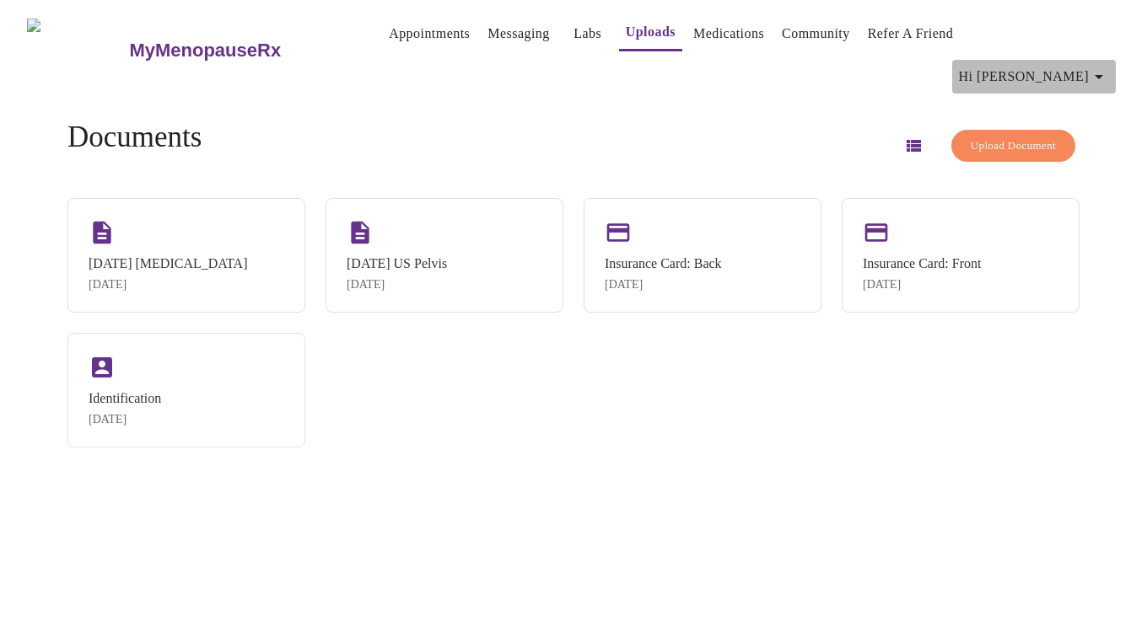
click at [1106, 67] on icon "button" at bounding box center [1099, 77] width 20 height 20
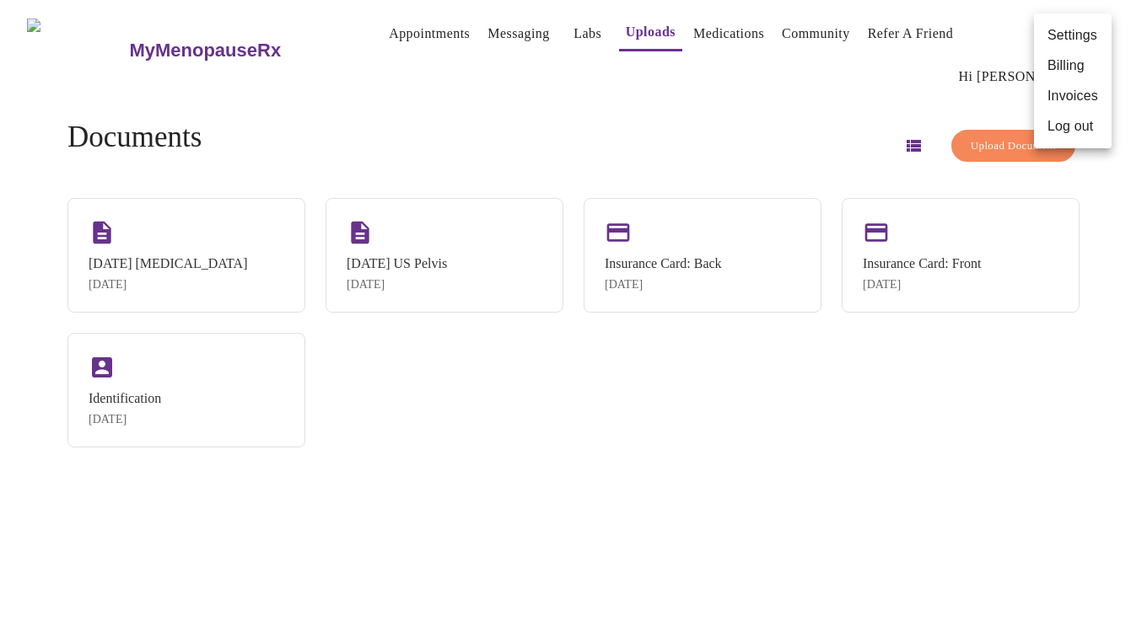
click at [664, 497] on div at bounding box center [573, 318] width 1147 height 637
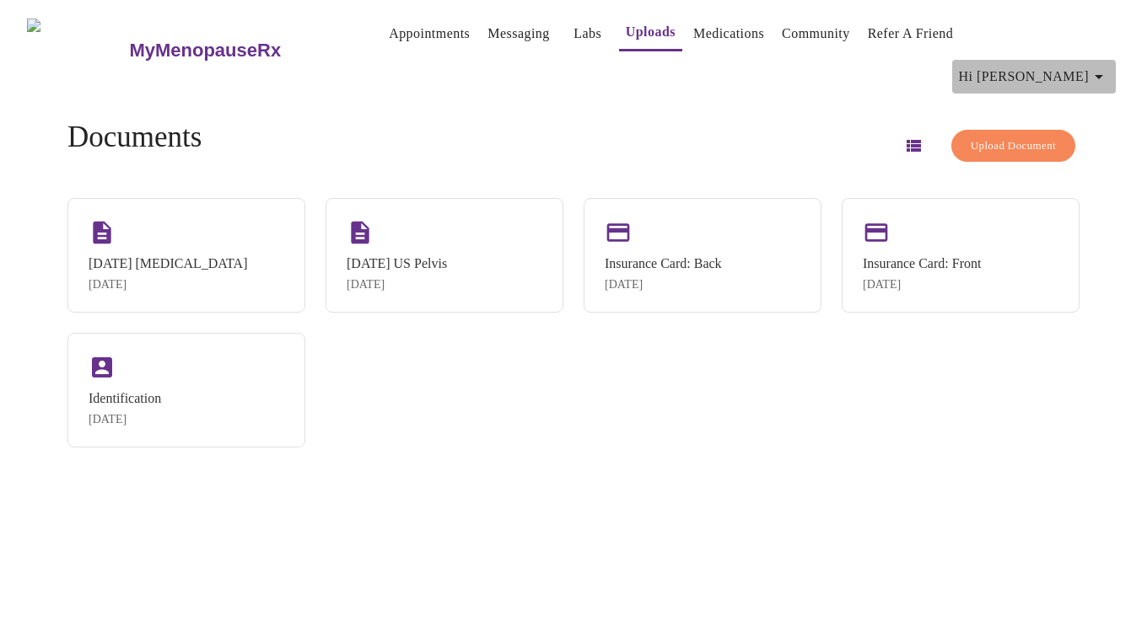
click at [1109, 67] on icon "button" at bounding box center [1099, 77] width 20 height 20
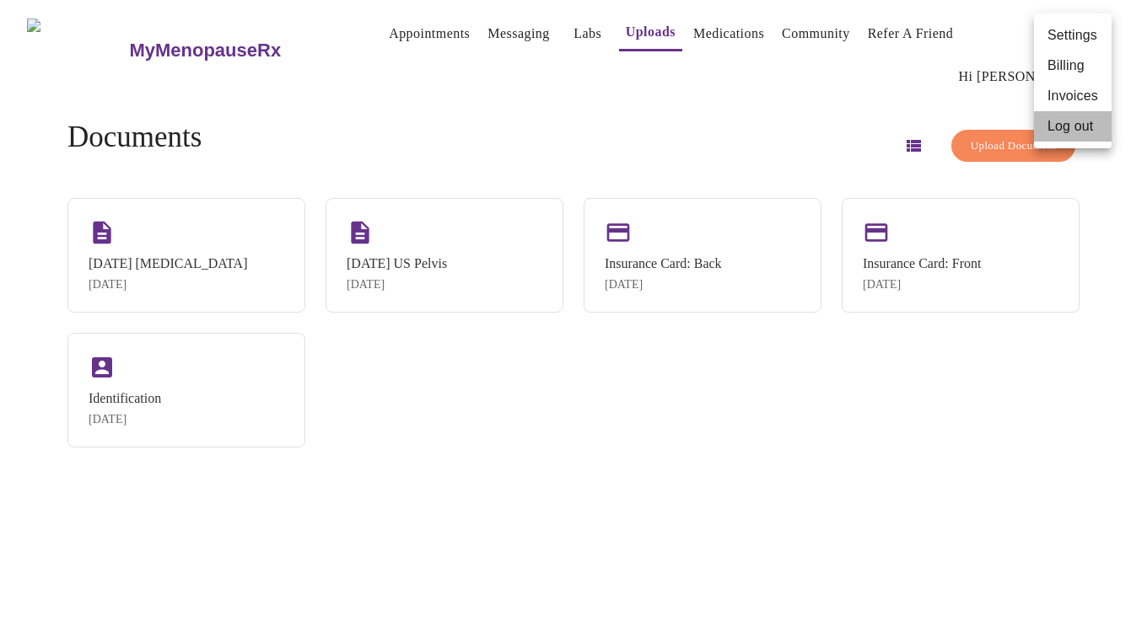
click at [1078, 128] on li "Log out" at bounding box center [1073, 126] width 78 height 30
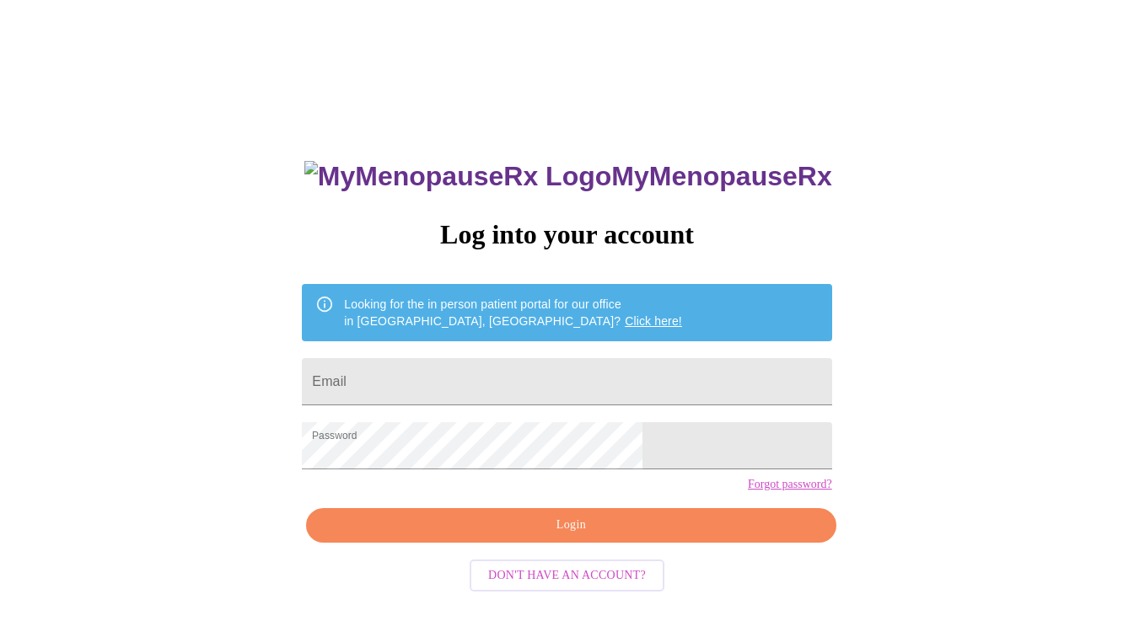
click at [839, 494] on div "MyMenopauseRx Log into your account Looking for the in person patient portal fo…" at bounding box center [567, 389] width 1121 height 765
click at [500, 365] on input "Email" at bounding box center [566, 381] width 529 height 47
type input "cindysummers135@gmail.com"
